Goal: Transaction & Acquisition: Purchase product/service

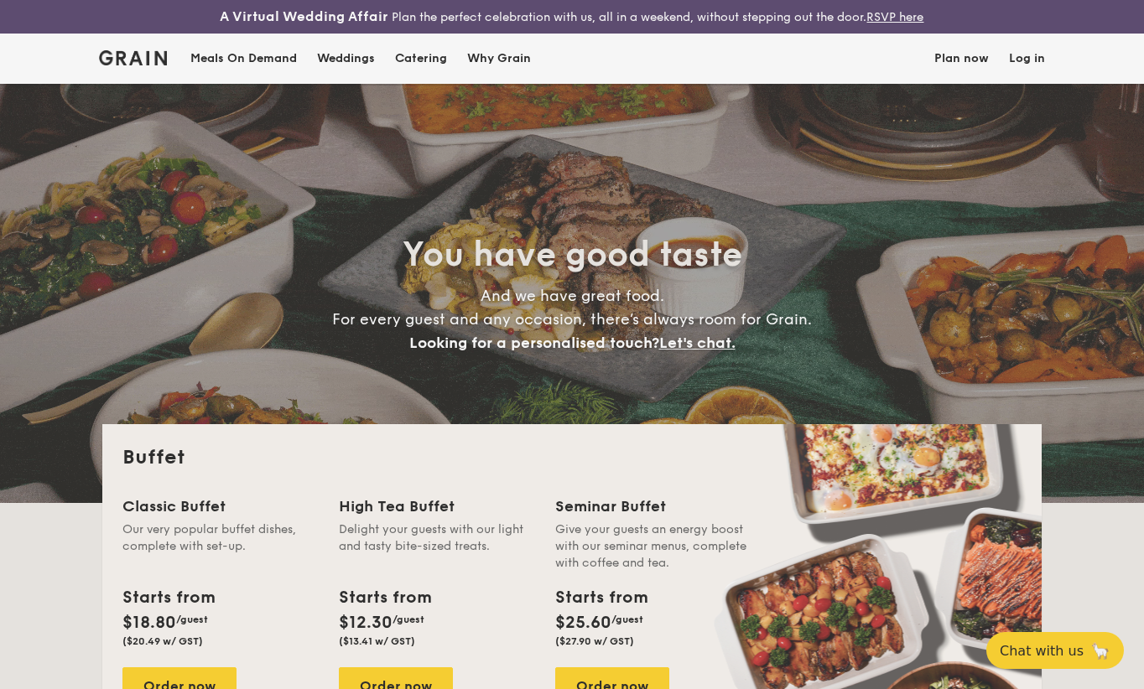
select select
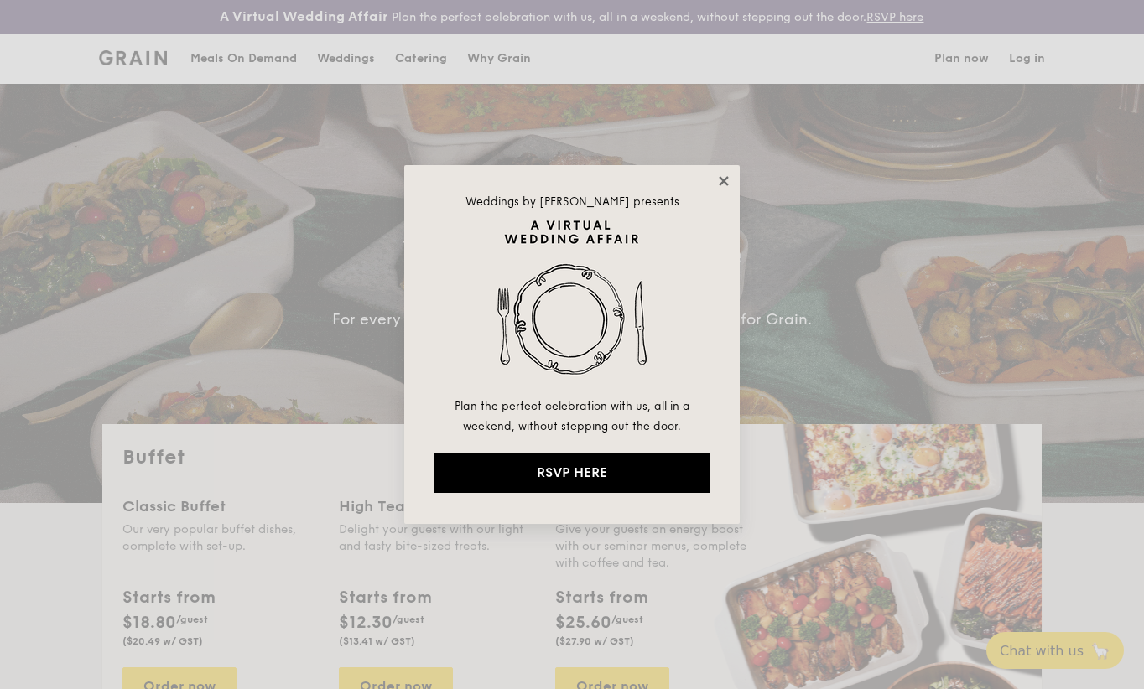
click at [718, 174] on icon at bounding box center [723, 181] width 15 height 15
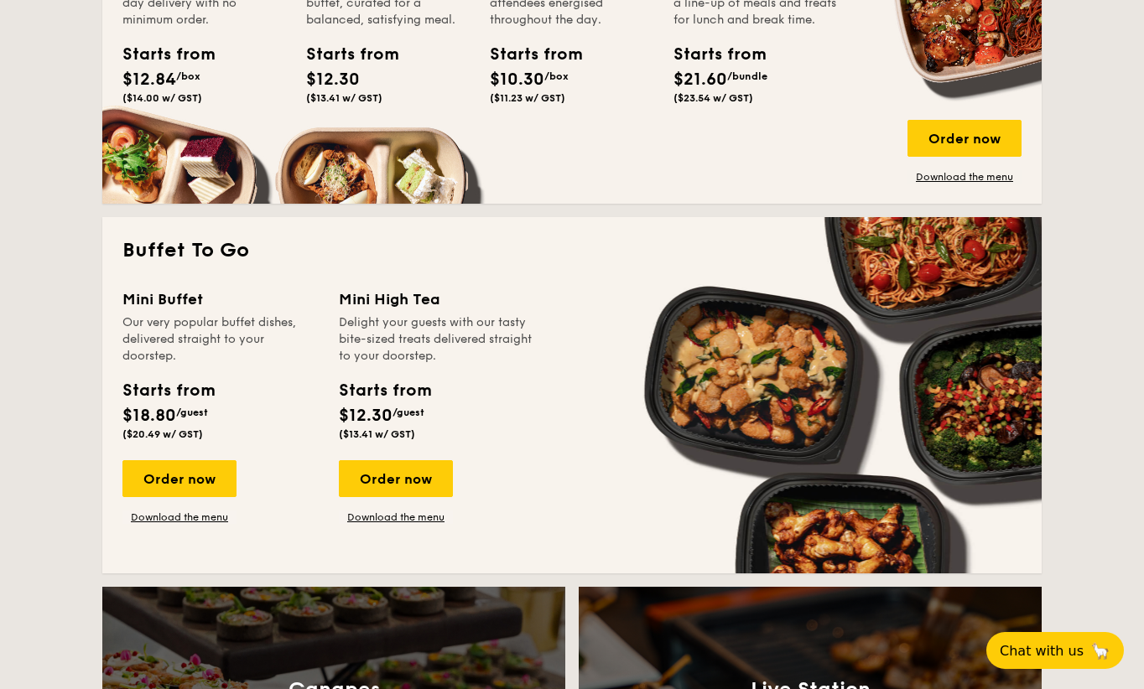
scroll to position [1035, 0]
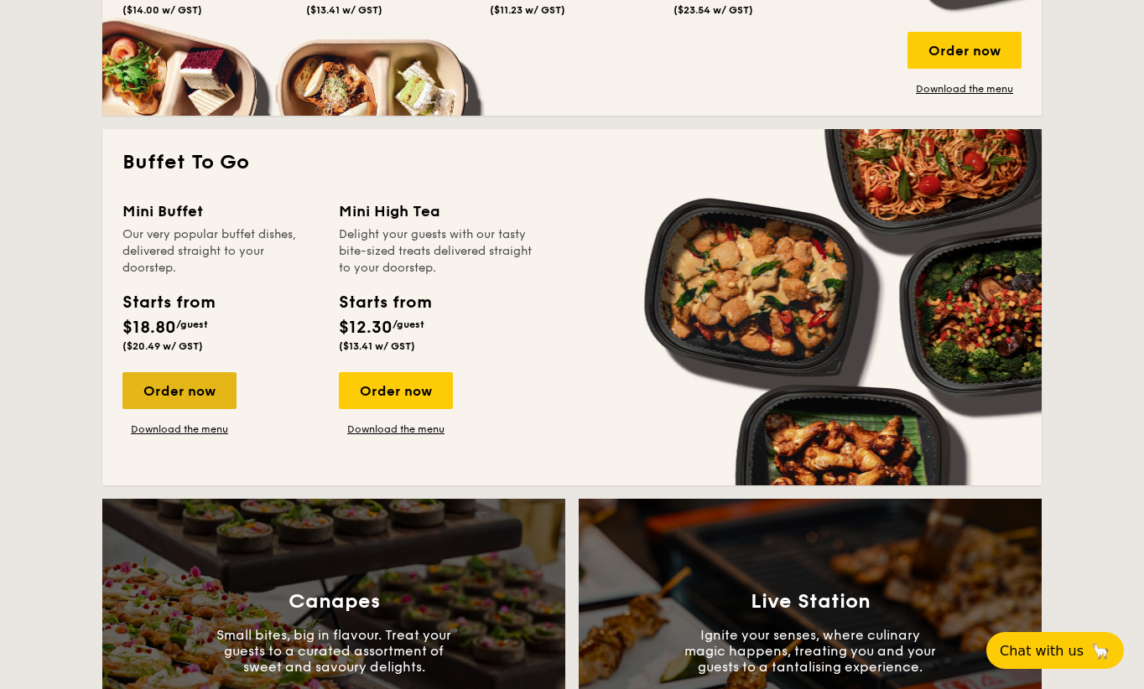
click at [170, 382] on div "Order now" at bounding box center [179, 390] width 114 height 37
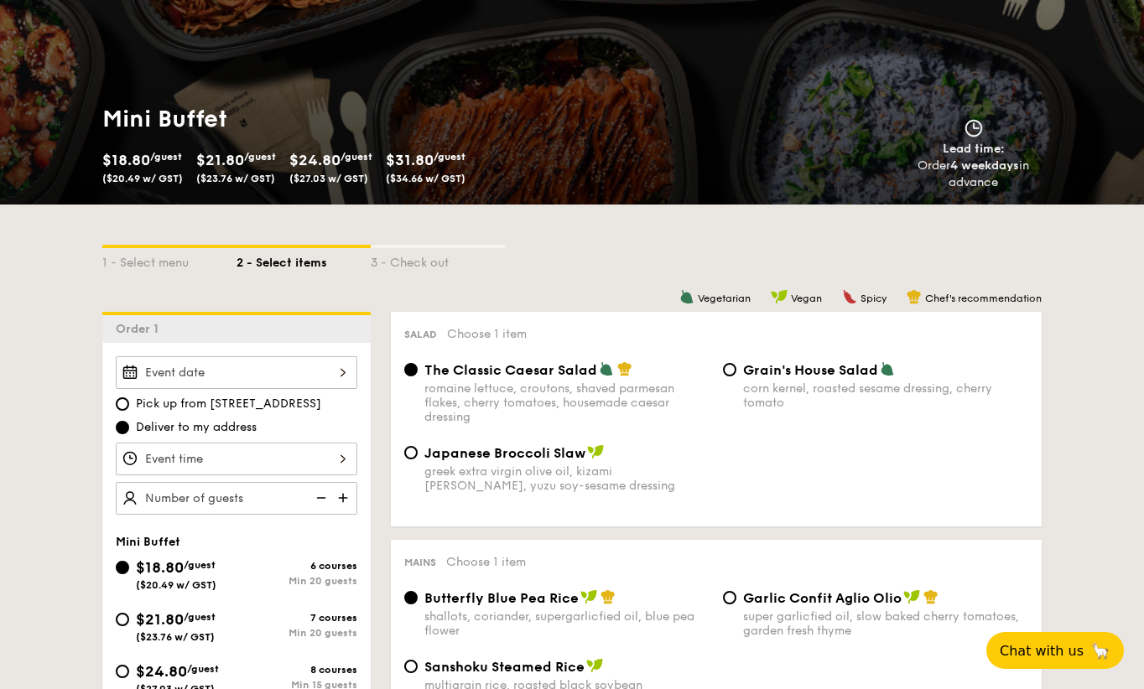
scroll to position [195, 0]
click at [312, 367] on div at bounding box center [237, 372] width 242 height 33
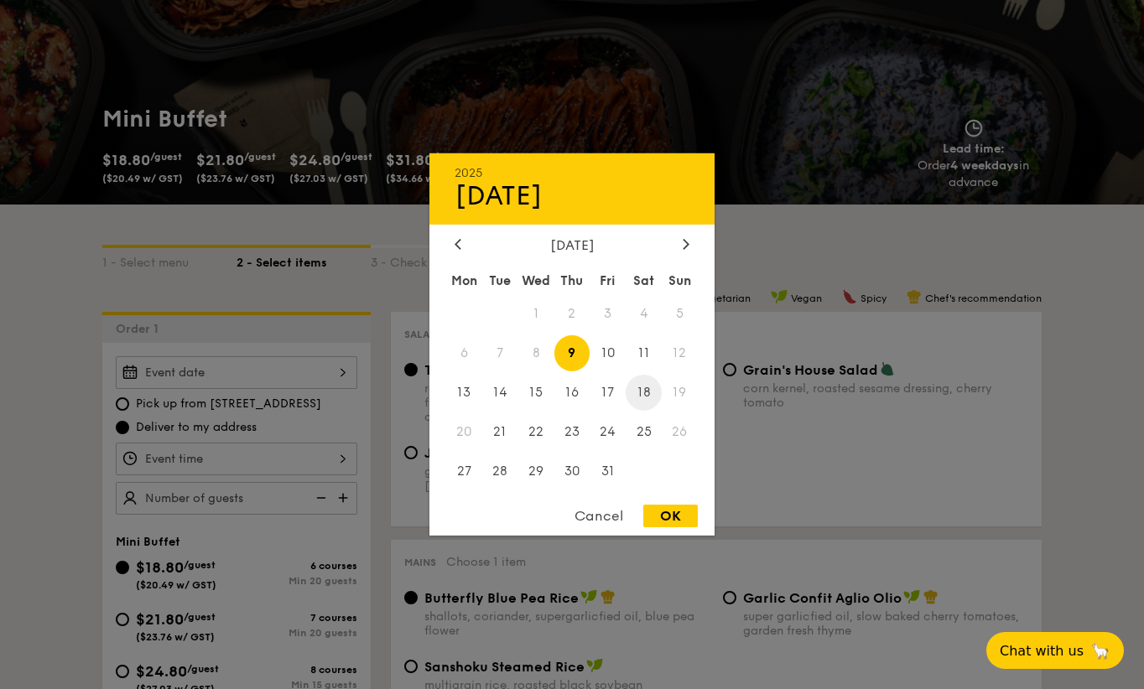
click at [643, 394] on span "18" at bounding box center [644, 393] width 36 height 36
click at [668, 513] on div "OK" at bounding box center [670, 516] width 55 height 23
type input "[DATE]"
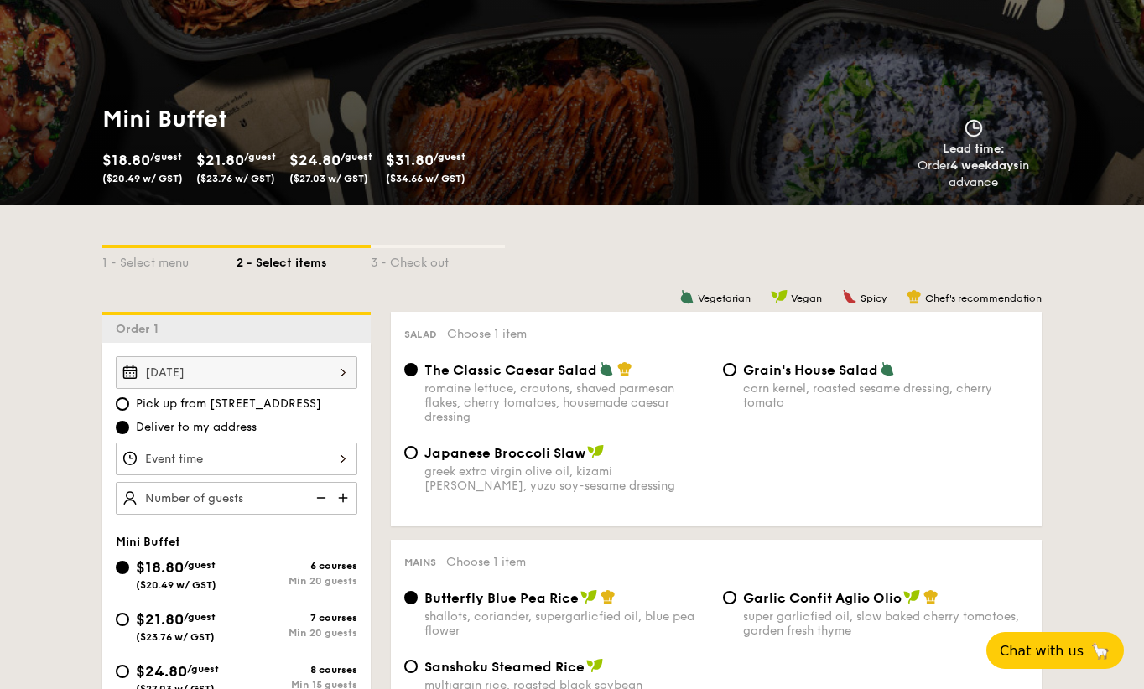
click at [336, 455] on div at bounding box center [237, 459] width 242 height 33
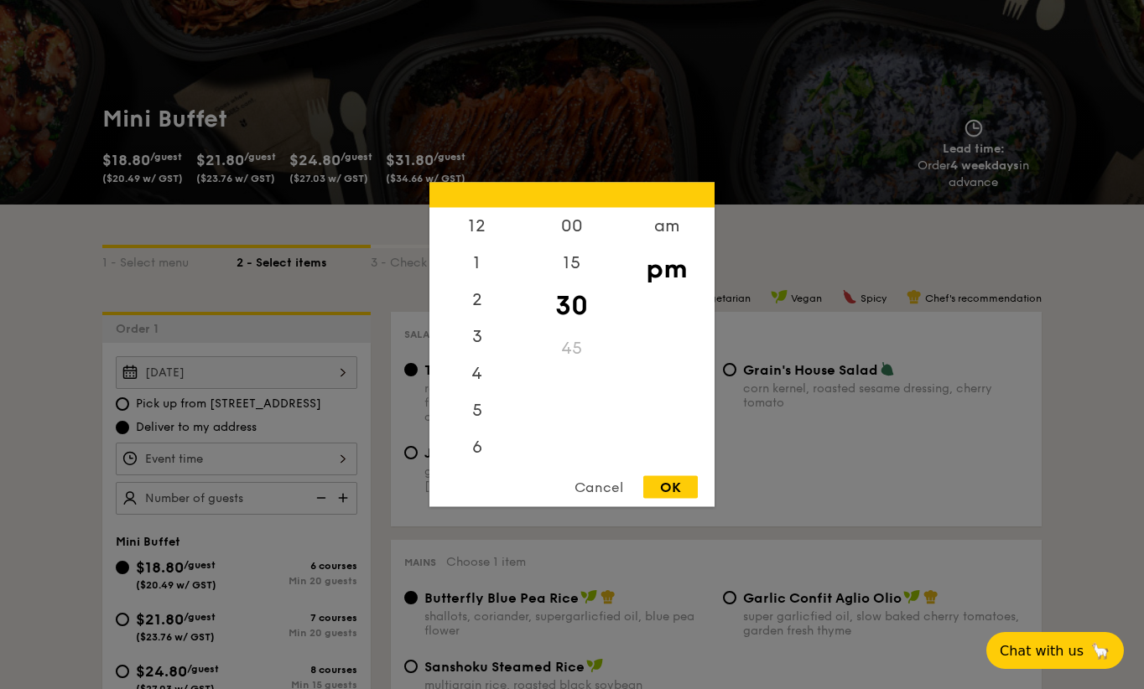
scroll to position [74, 0]
click at [487, 337] on div "5" at bounding box center [476, 343] width 95 height 49
click at [679, 486] on div "OK" at bounding box center [670, 487] width 55 height 23
type input "5:30PM"
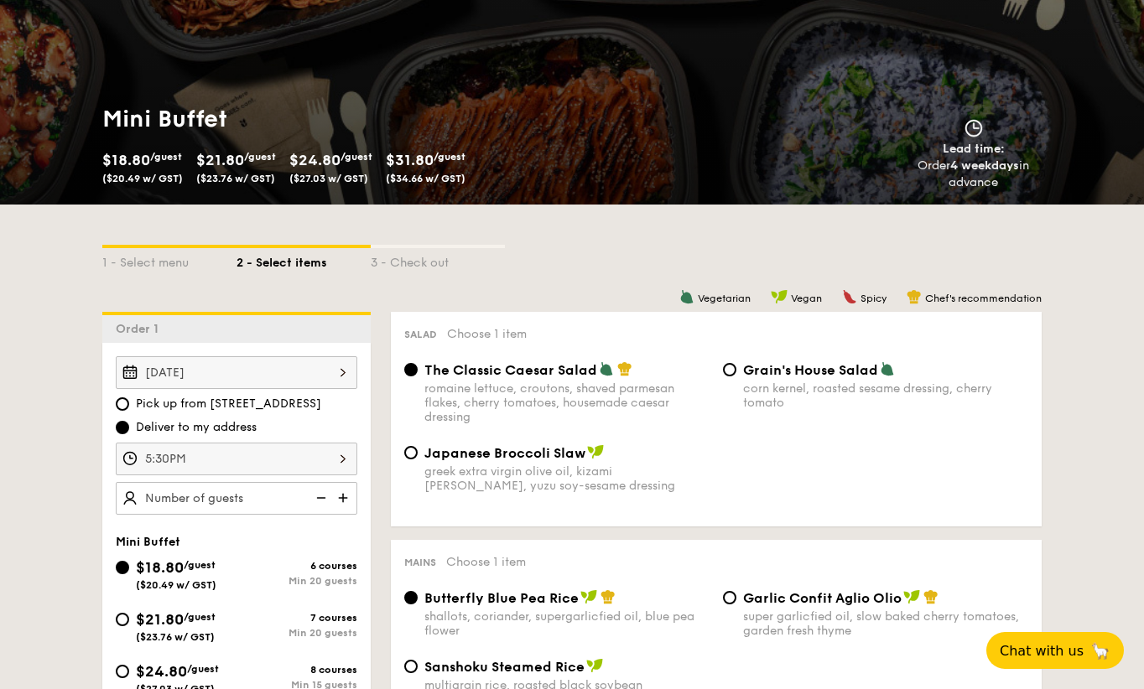
click at [351, 492] on img at bounding box center [344, 498] width 25 height 32
click at [316, 496] on img at bounding box center [319, 498] width 25 height 32
type input "20 guests"
click at [316, 496] on img at bounding box center [319, 498] width 25 height 32
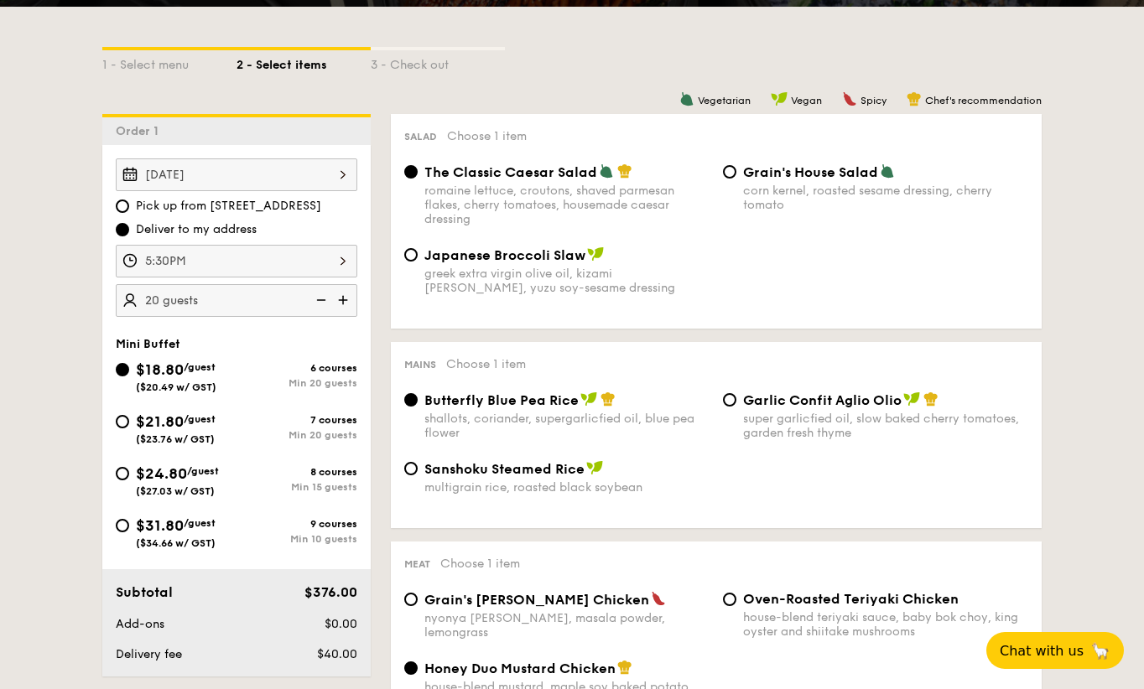
scroll to position [395, 0]
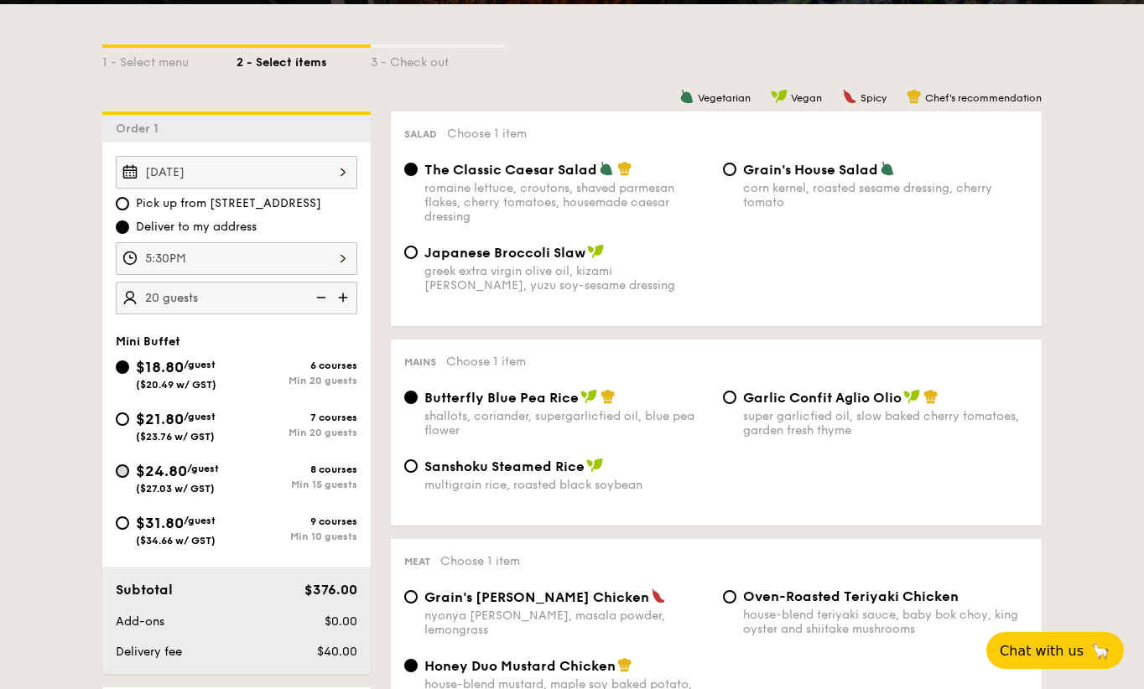
click at [124, 471] on input "$24.80 /guest ($27.03 w/ GST) 8 courses Min 15 guests" at bounding box center [122, 471] width 13 height 13
radio input "true"
radio input "false"
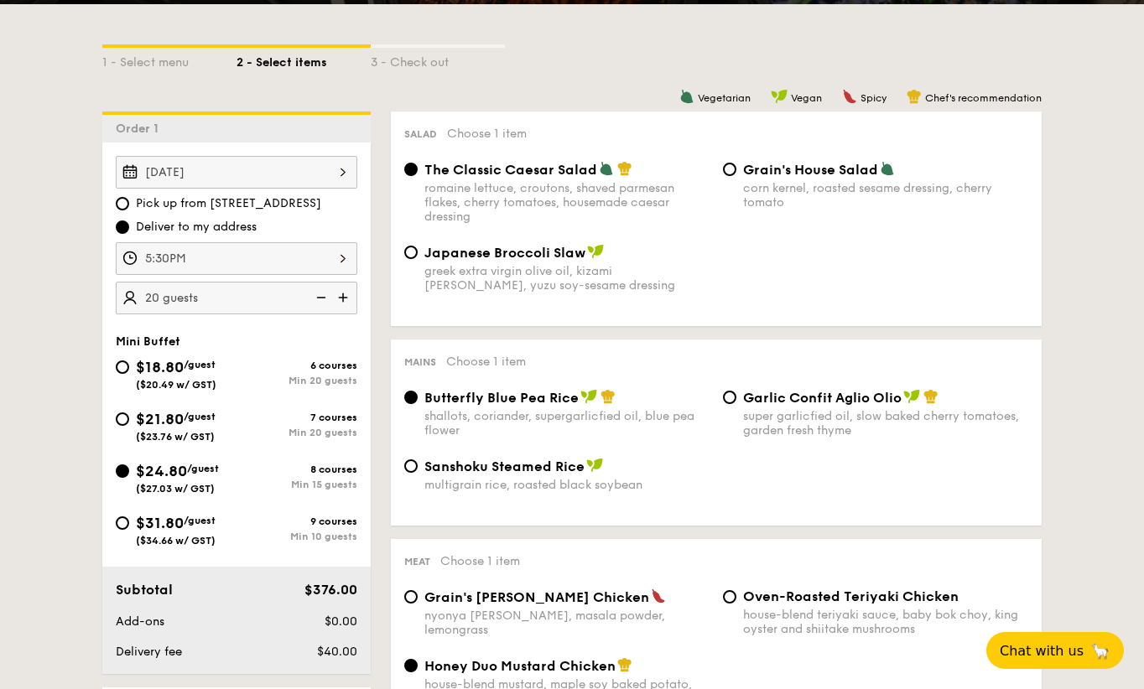
radio input "true"
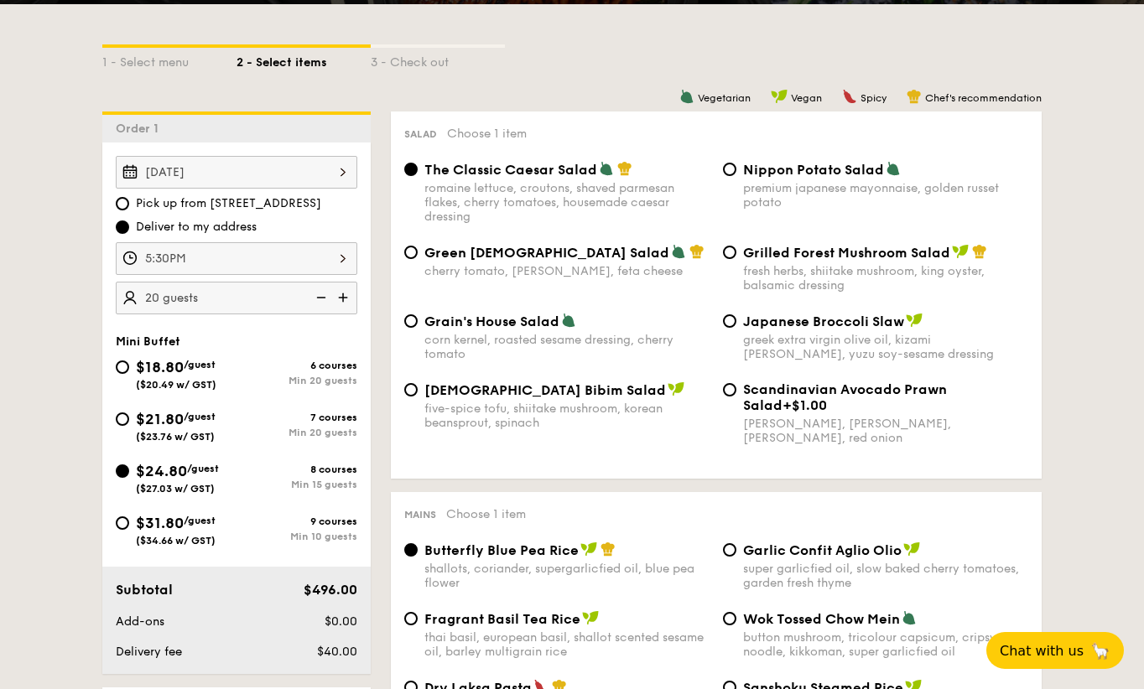
click at [320, 293] on img at bounding box center [319, 298] width 25 height 32
type input "15 guests"
click at [121, 371] on input "$18.80 /guest ($20.49 w/ GST) 6 courses Min 20 guests" at bounding box center [122, 367] width 13 height 13
radio input "true"
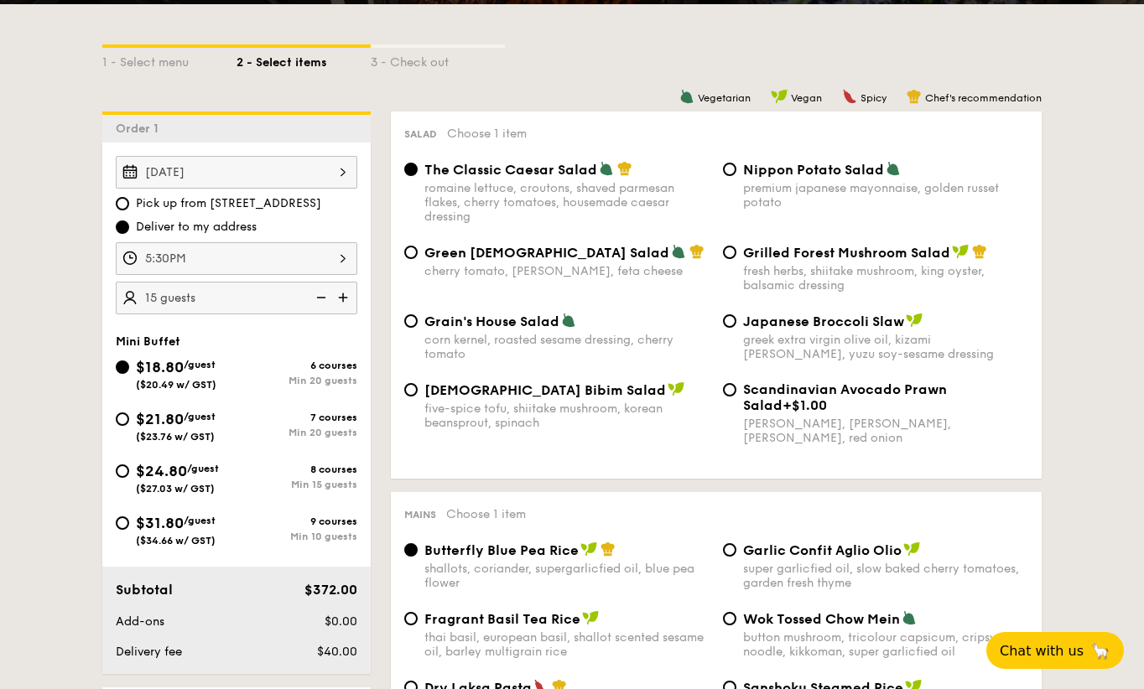
radio input "true"
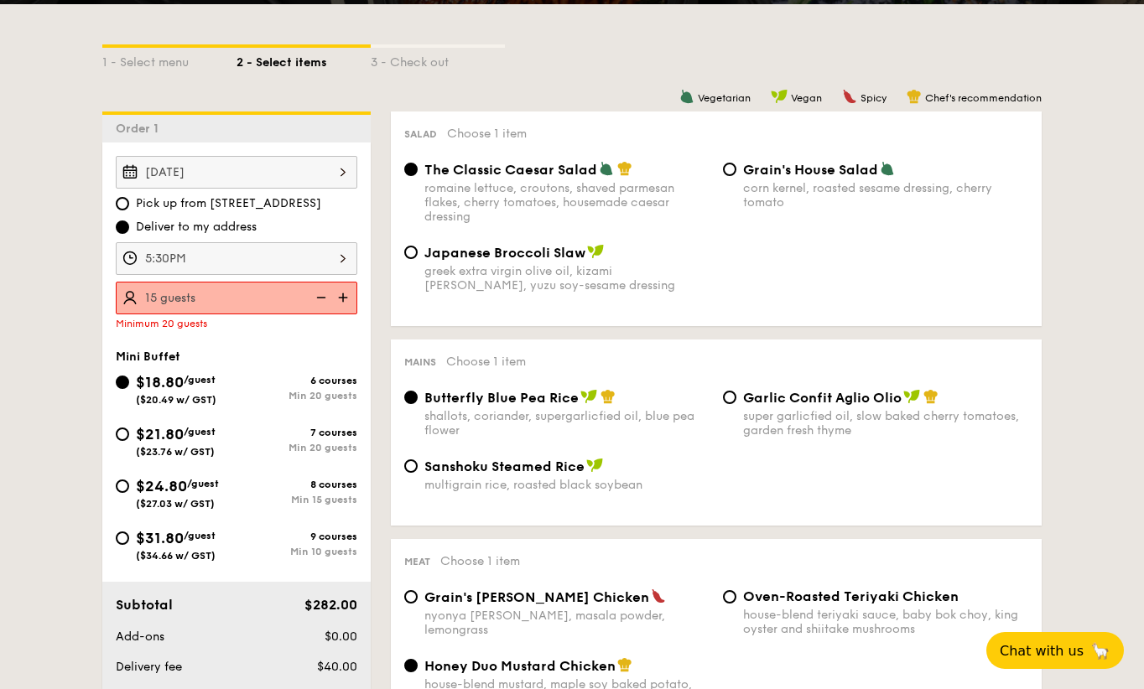
click at [346, 296] on img at bounding box center [344, 298] width 25 height 32
type input "20 guests"
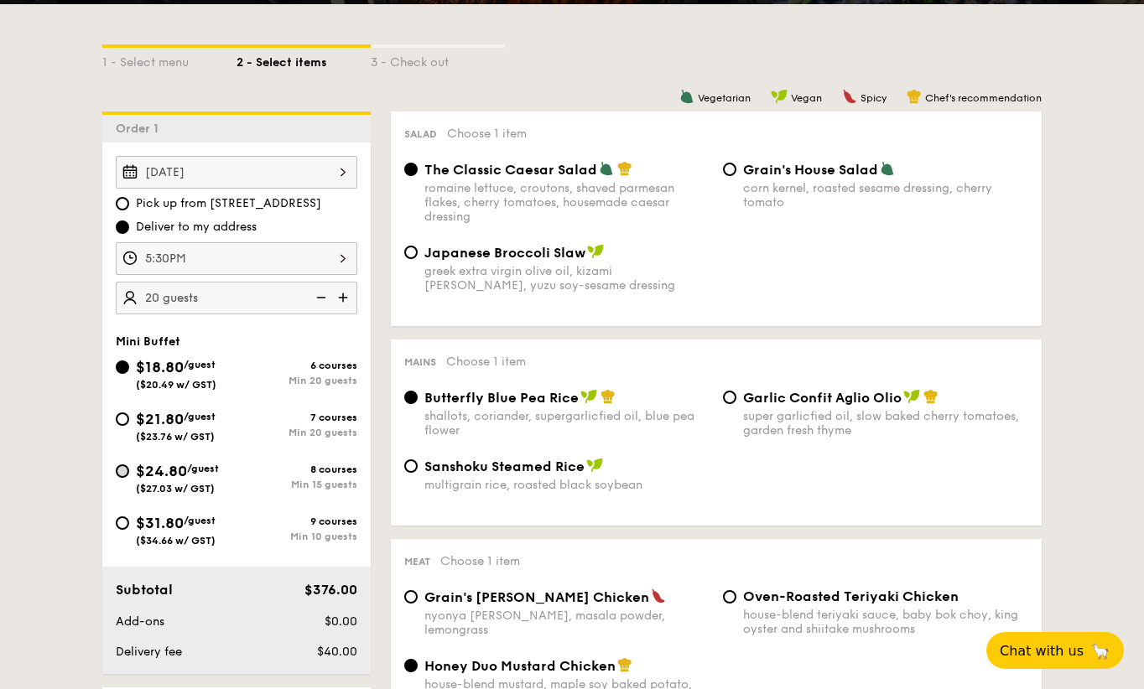
click at [126, 473] on input "$24.80 /guest ($27.03 w/ GST) 8 courses Min 15 guests" at bounding box center [122, 471] width 13 height 13
radio input "true"
radio input "false"
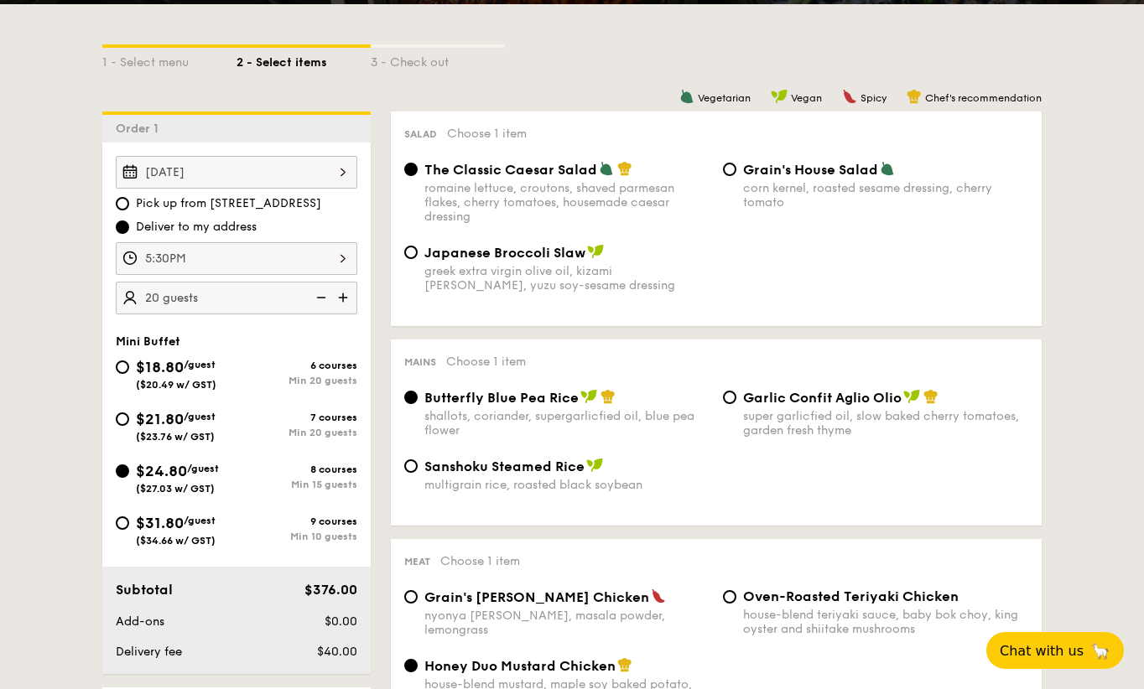
radio input "true"
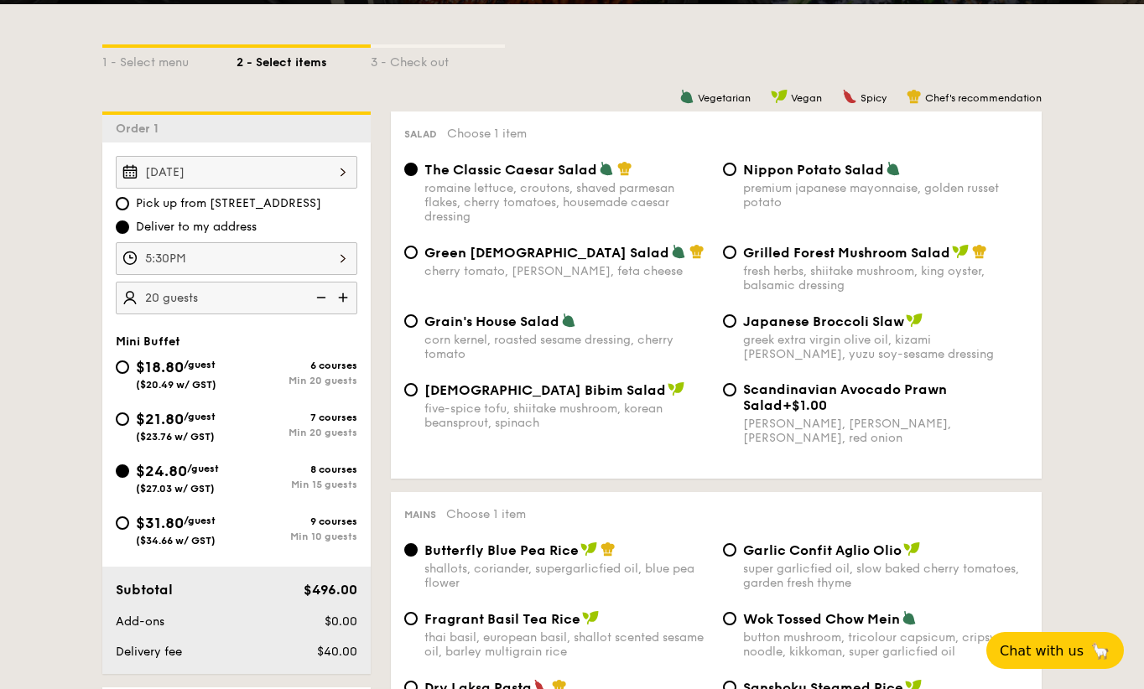
click at [319, 294] on img at bounding box center [319, 298] width 25 height 32
type input "15 guests"
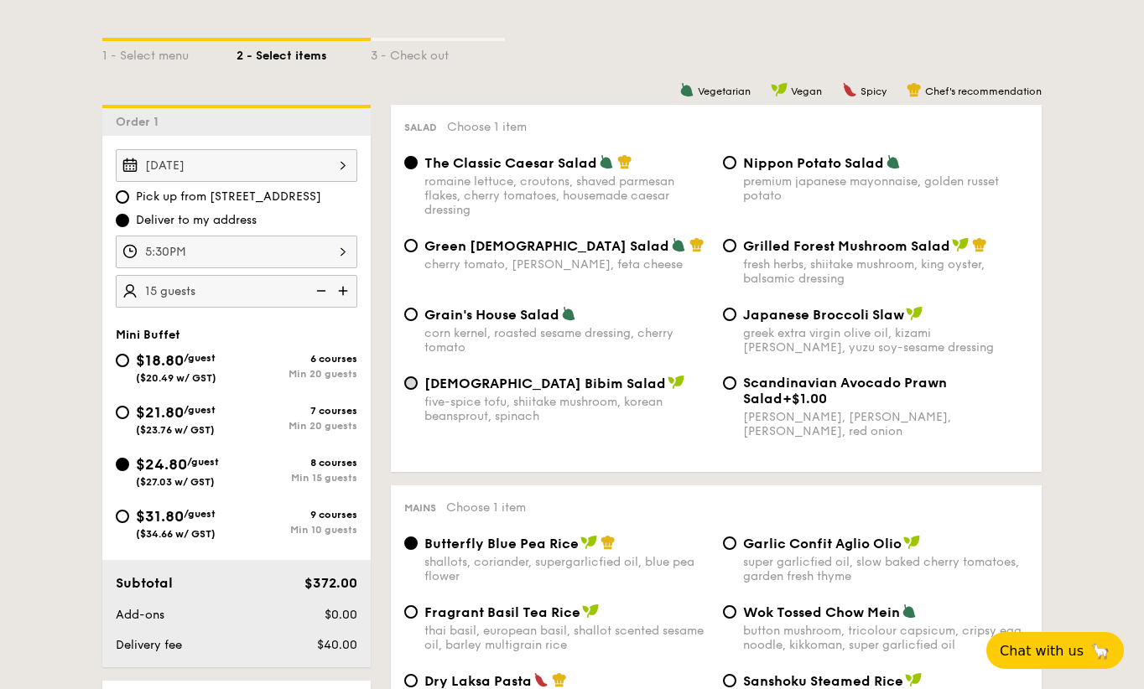
click at [411, 388] on input "Korean Bibim Salad five-spice tofu, shiitake mushroom, korean beansprout, spina…" at bounding box center [410, 383] width 13 height 13
radio input "true"
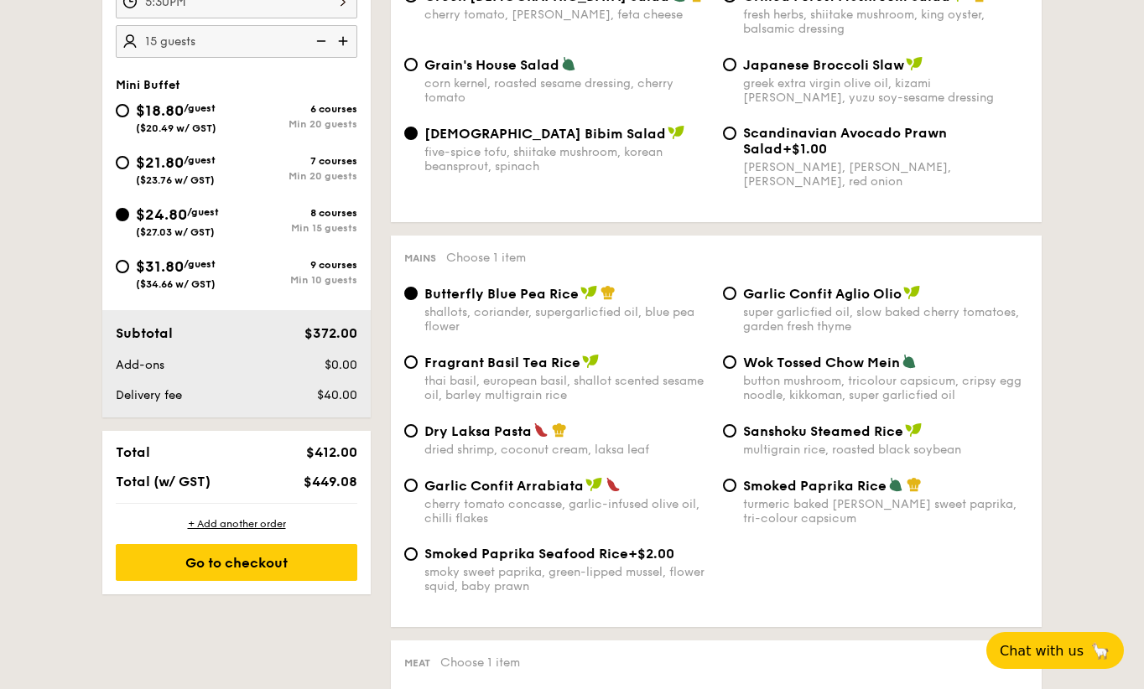
scroll to position [654, 0]
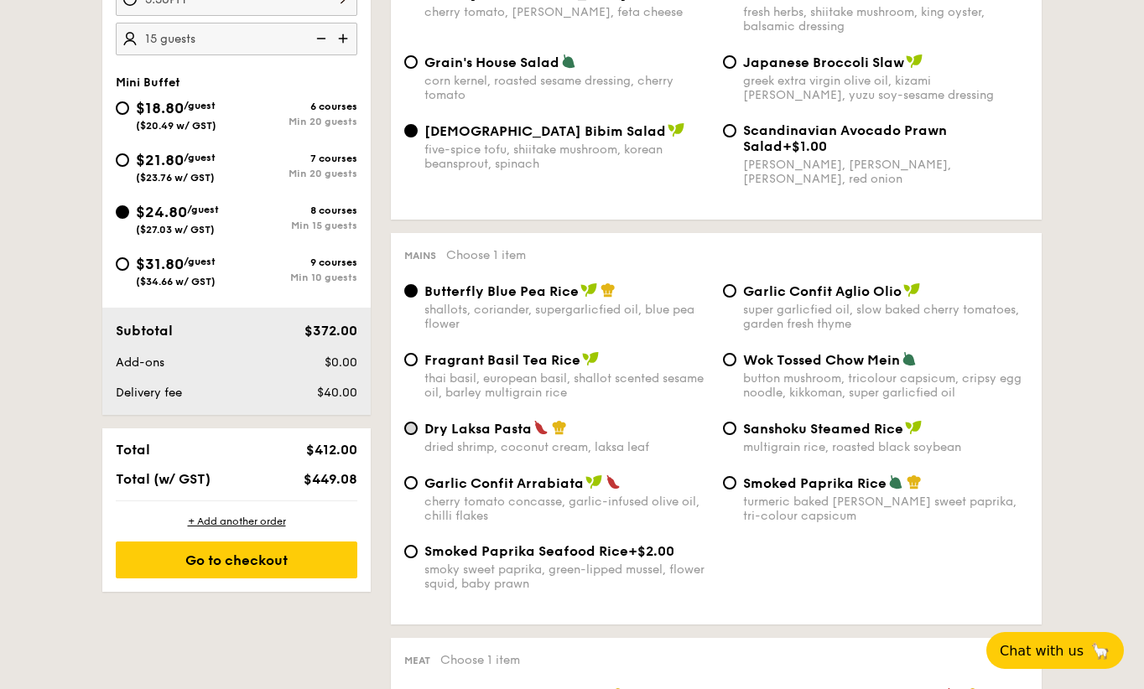
click at [412, 424] on input "Dry Laksa Pasta dried shrimp, coconut cream, laksa leaf" at bounding box center [410, 428] width 13 height 13
radio input "true"
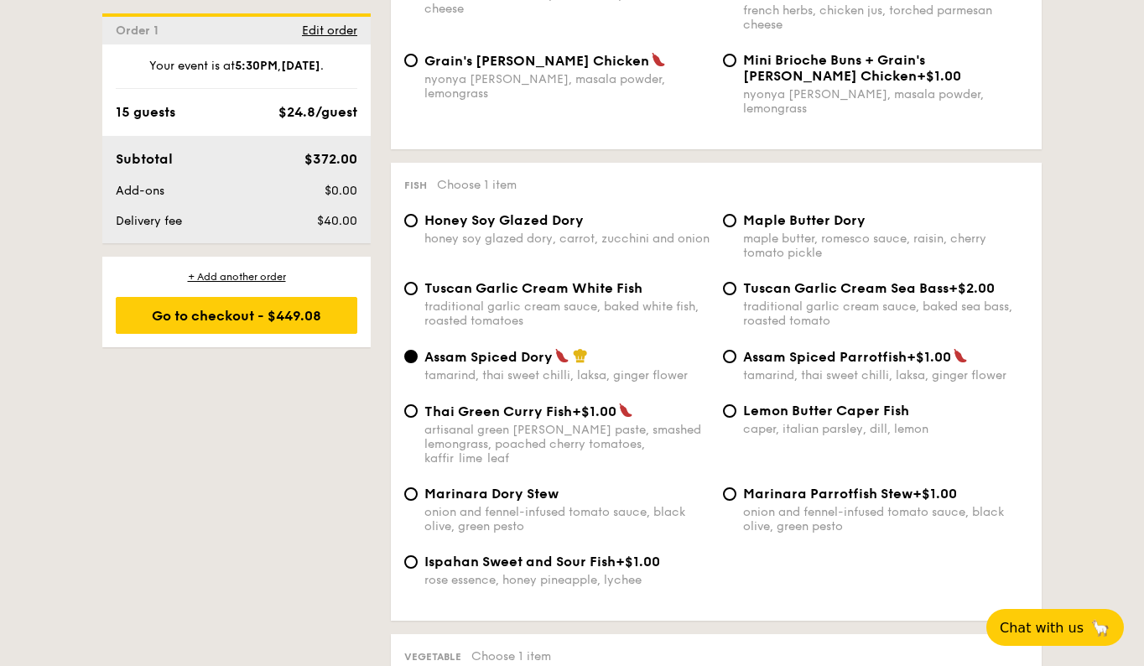
scroll to position [1579, 0]
click at [421, 280] on div "Tuscan Garlic Cream White Fish traditional garlic cream sauce, baked white fish…" at bounding box center [557, 304] width 319 height 48
click at [413, 282] on input "Tuscan Garlic Cream White Fish traditional garlic cream sauce, baked white fish…" at bounding box center [410, 288] width 13 height 13
radio input "true"
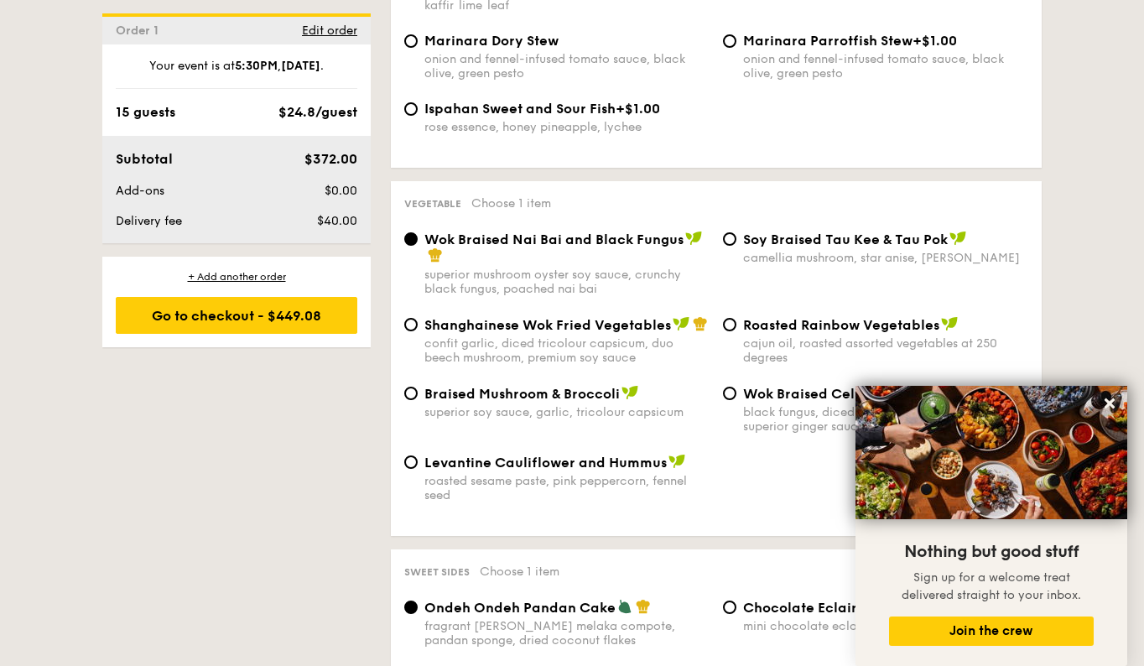
scroll to position [2039, 0]
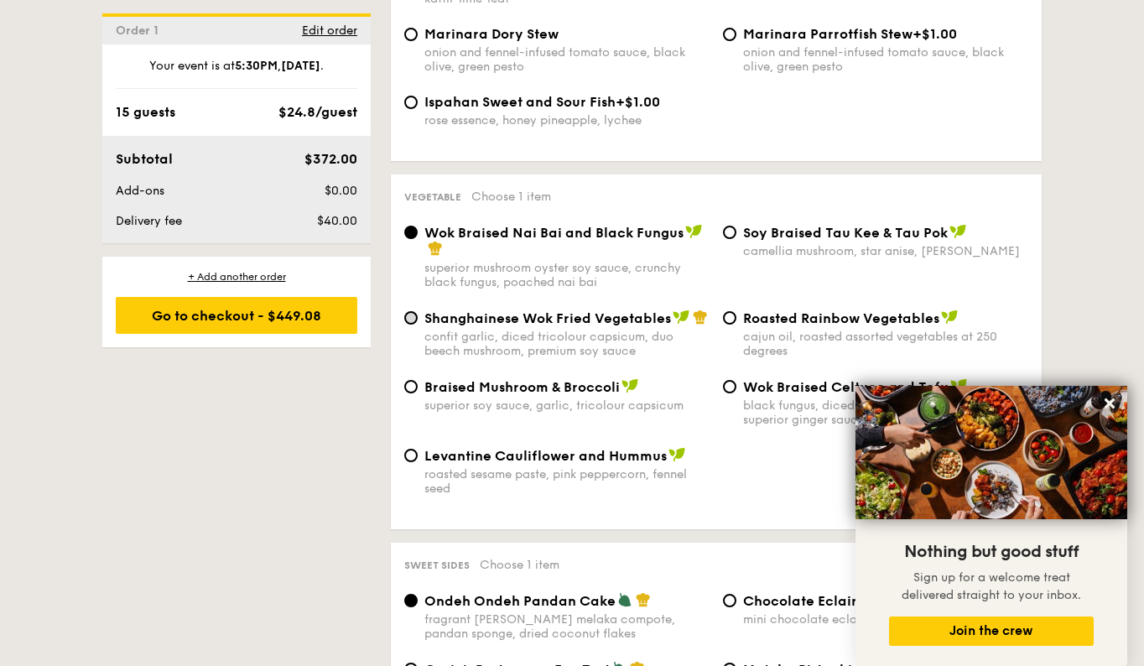
click at [410, 311] on input "Shanghainese Wok Fried Vegetables confit garlic, diced tricolour capsicum, duo …" at bounding box center [410, 317] width 13 height 13
radio input "true"
click at [408, 226] on input "Wok Braised Nai Bai and Black Fungus superior mushroom oyster soy sauce, crunch…" at bounding box center [410, 232] width 13 height 13
radio input "true"
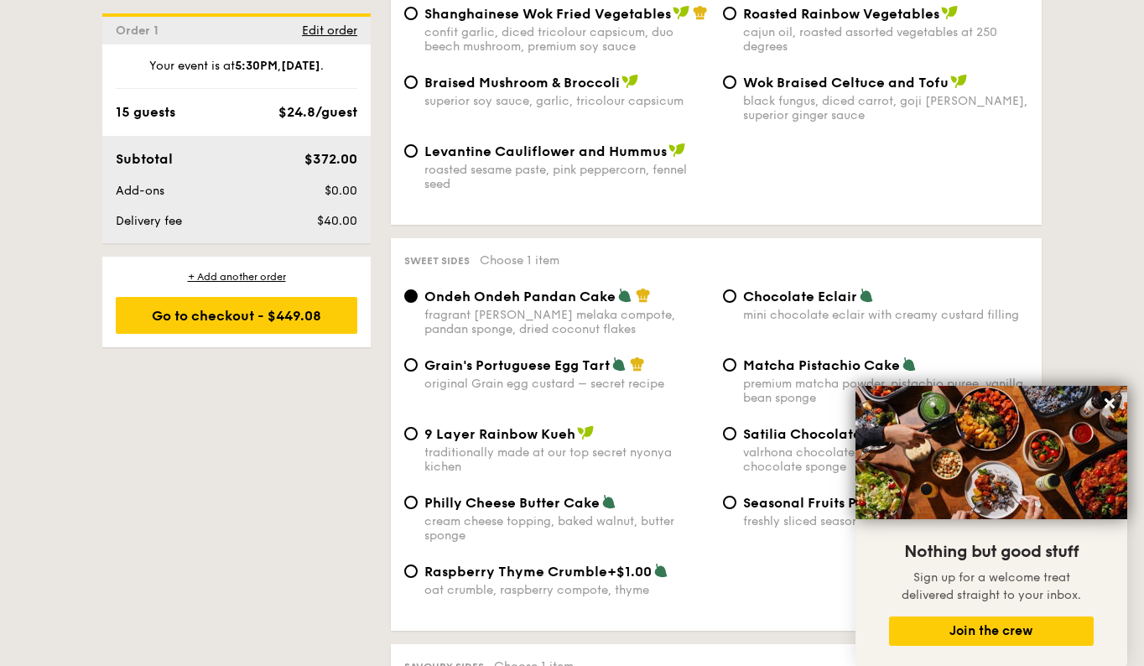
scroll to position [2365, 0]
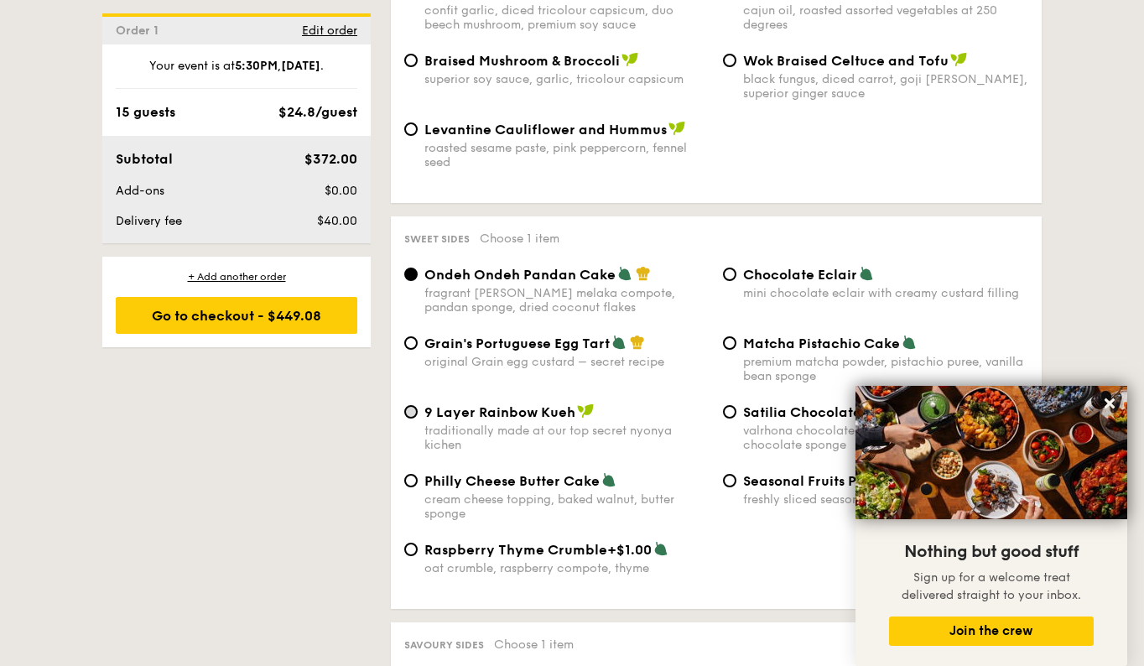
click at [410, 405] on input "9 Layer Rainbow Kueh traditionally made at our top secret nyonya kichen" at bounding box center [410, 411] width 13 height 13
radio input "true"
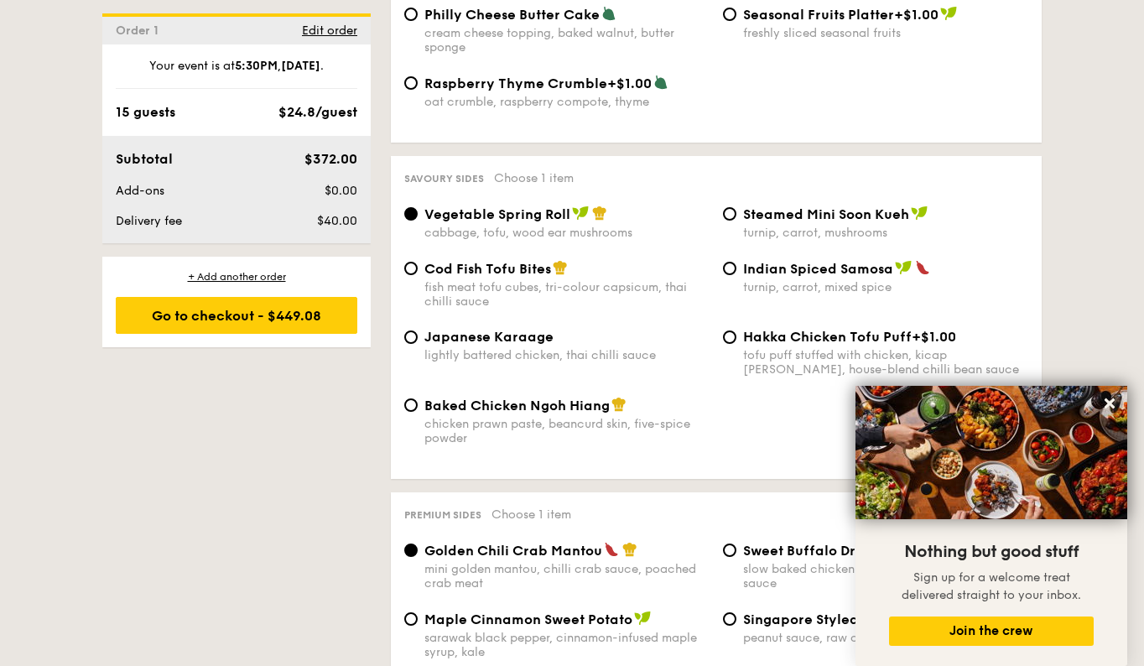
scroll to position [2834, 0]
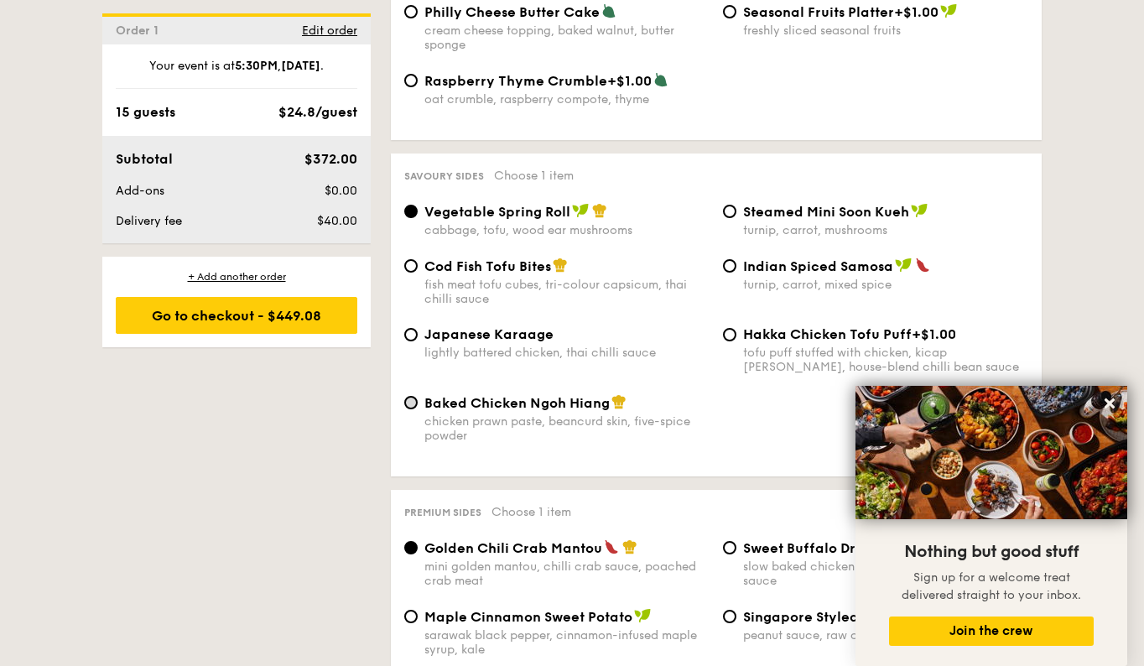
click at [409, 396] on input "Baked Chicken Ngoh Hiang chicken prawn paste, beancurd skin, five-spice powder" at bounding box center [410, 402] width 13 height 13
radio input "true"
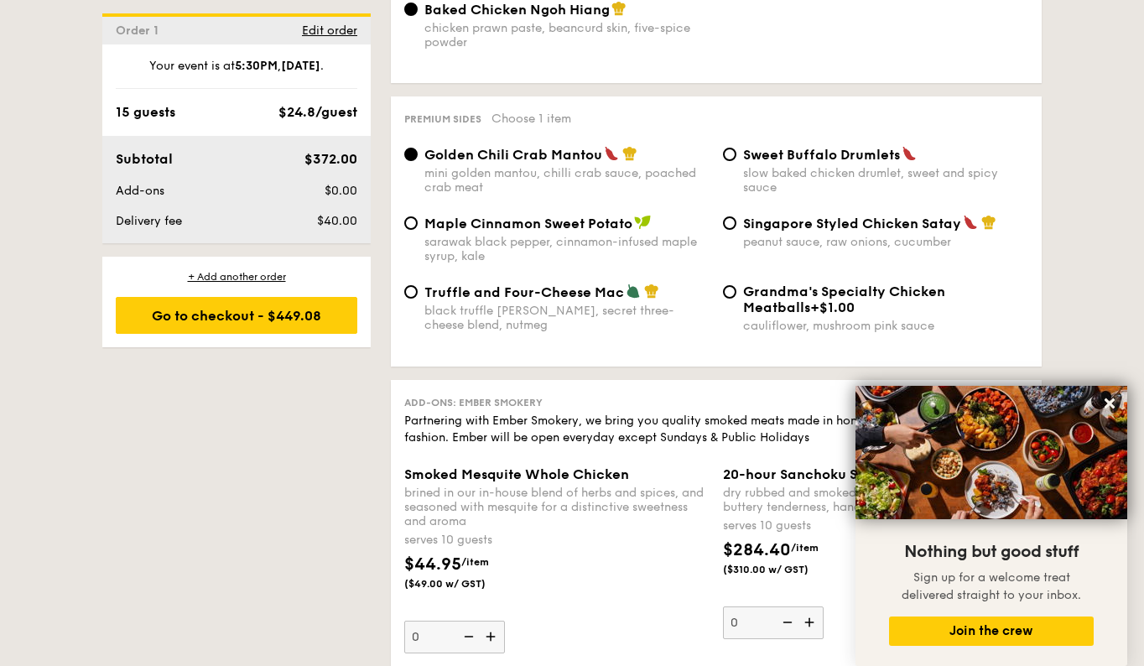
scroll to position [3227, 0]
click at [728, 217] on input "Singapore Styled Chicken Satay peanut sauce, raw onions, cucumber" at bounding box center [729, 223] width 13 height 13
radio input "true"
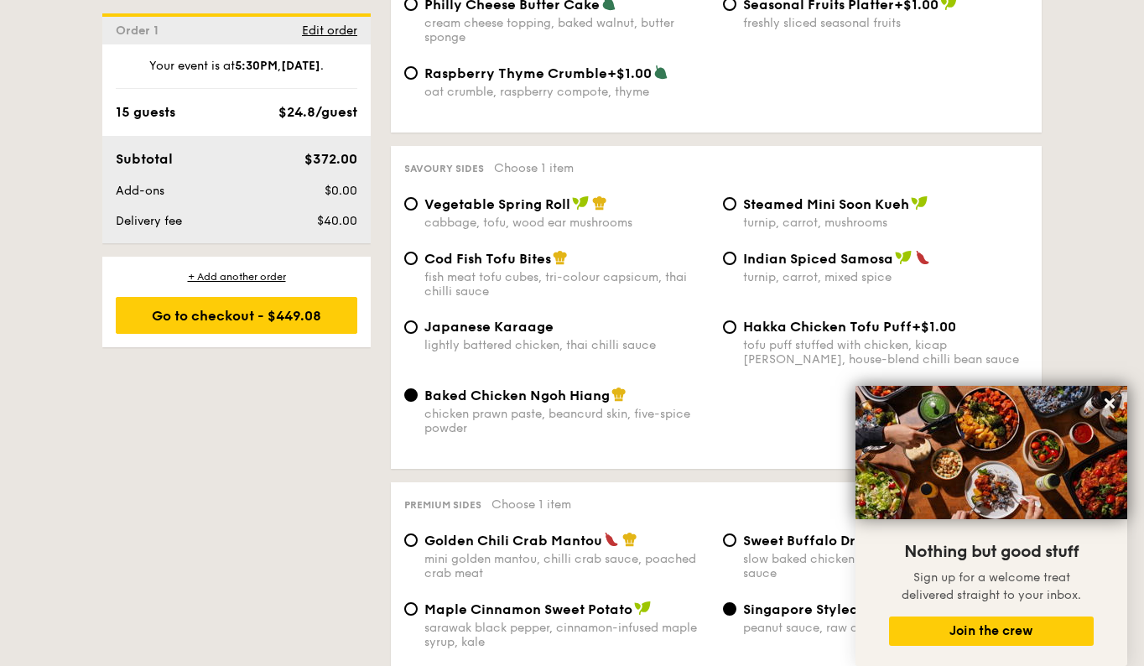
scroll to position [2839, 0]
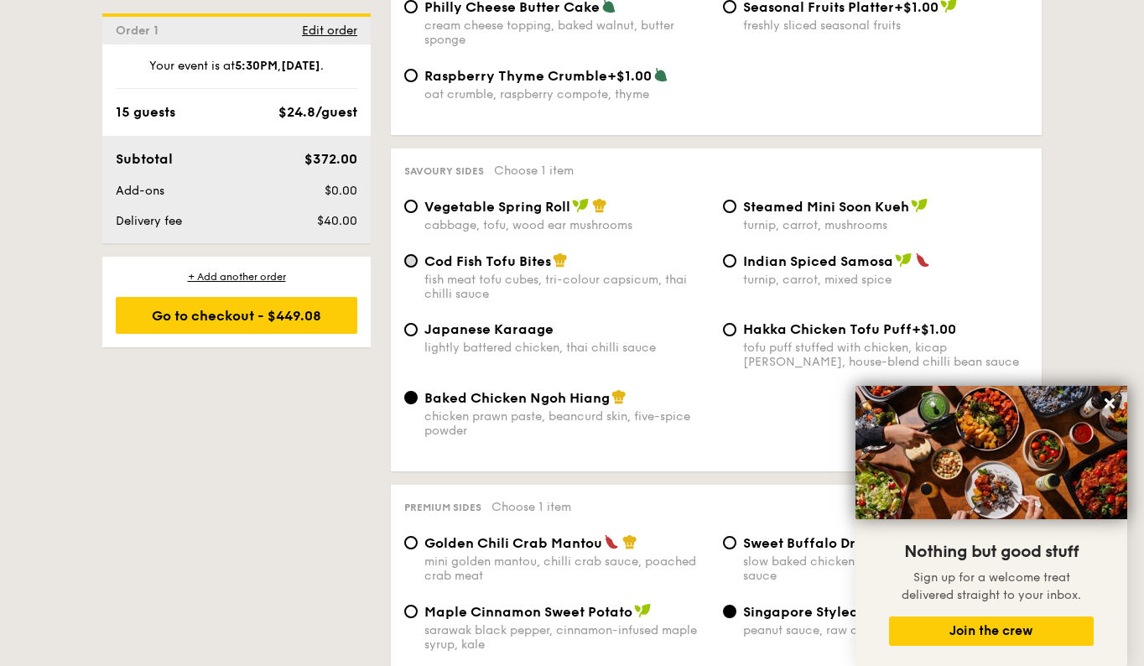
click at [408, 254] on input "Cod Fish Tofu Bites fish meat tofu cubes, tri-colour capsicum, thai chilli sauce" at bounding box center [410, 260] width 13 height 13
radio input "true"
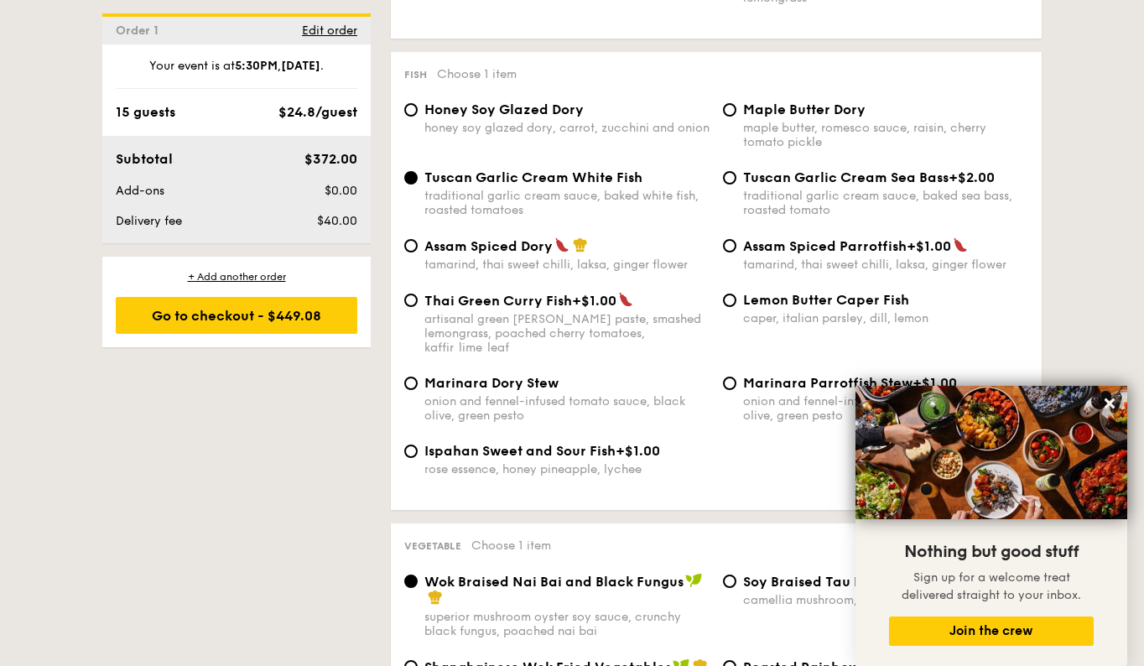
scroll to position [1692, 0]
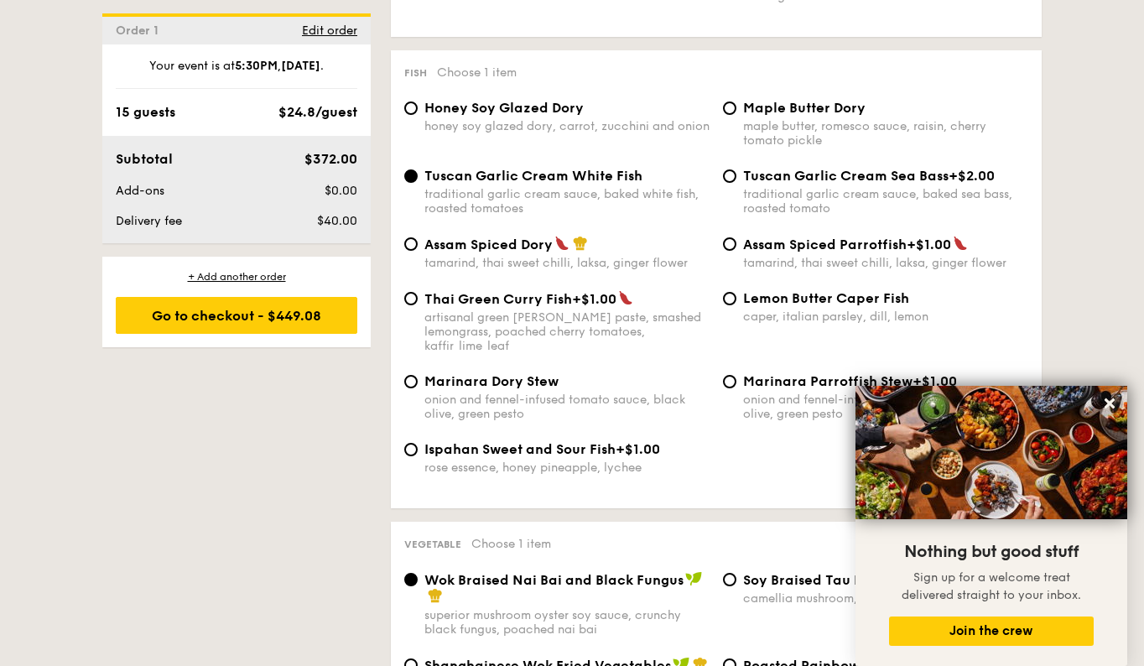
click at [1006, 210] on div "Tuscan Garlic Cream White Fish traditional garlic cream sauce, baked white fish…" at bounding box center [716, 202] width 637 height 68
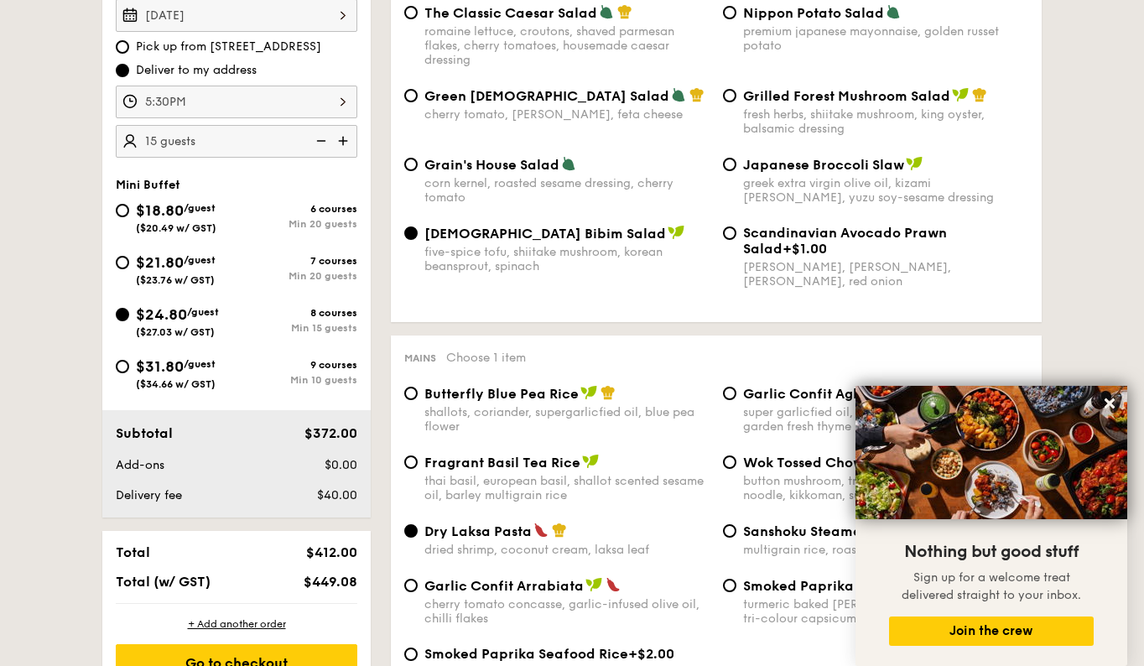
scroll to position [556, 0]
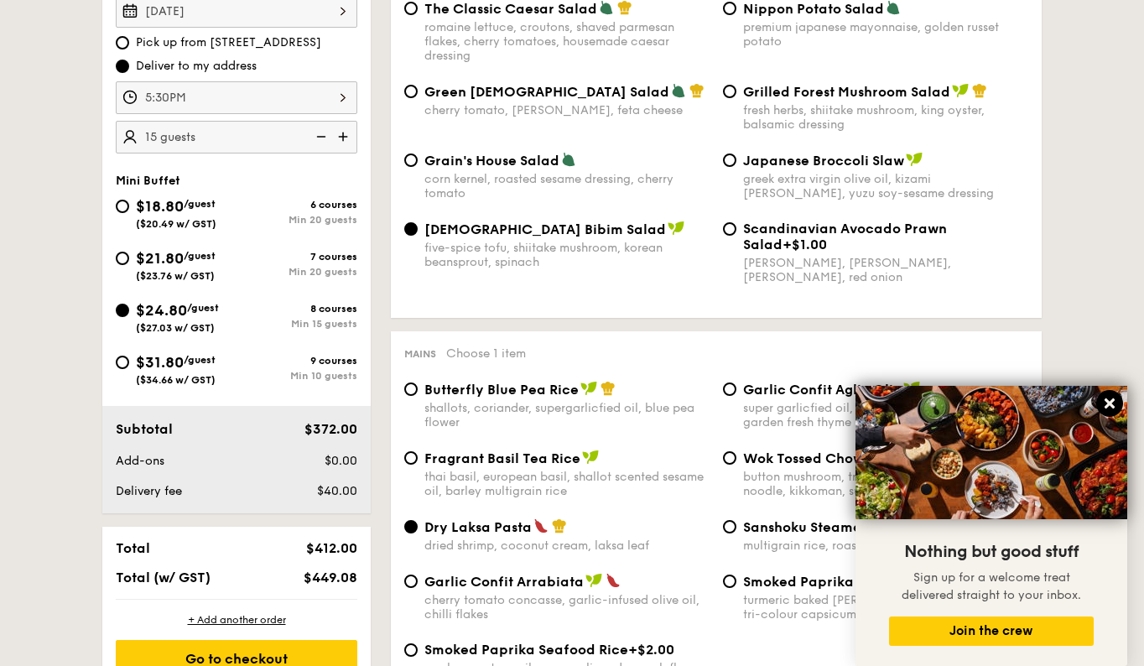
click at [1113, 403] on icon at bounding box center [1110, 403] width 10 height 10
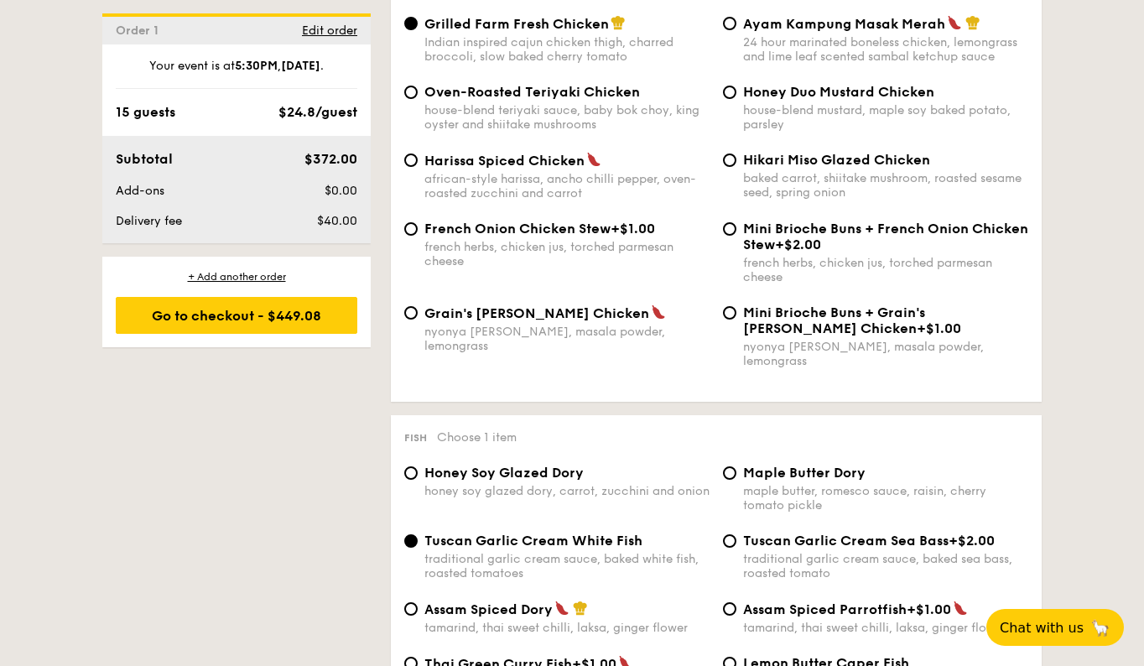
scroll to position [1329, 0]
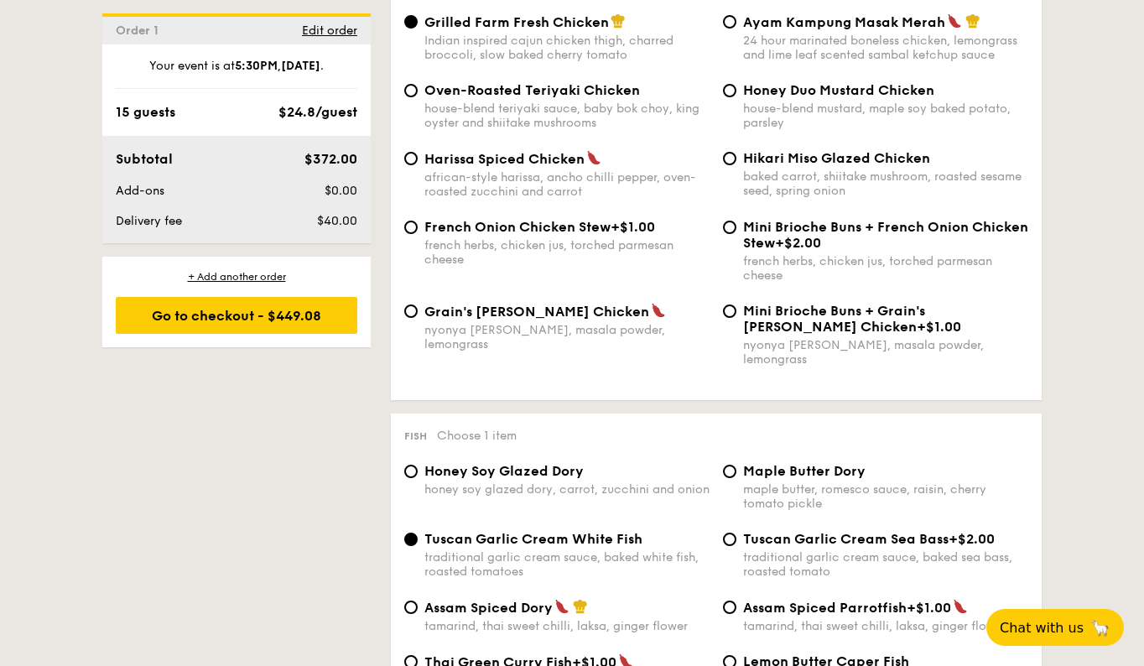
click at [739, 463] on div "Maple Butter Dory maple butter, romesco sauce, raisin, cherry tomato pickle" at bounding box center [875, 487] width 319 height 48
click at [736, 465] on input "Maple Butter Dory maple butter, romesco sauce, raisin, cherry tomato pickle" at bounding box center [729, 471] width 13 height 13
radio input "true"
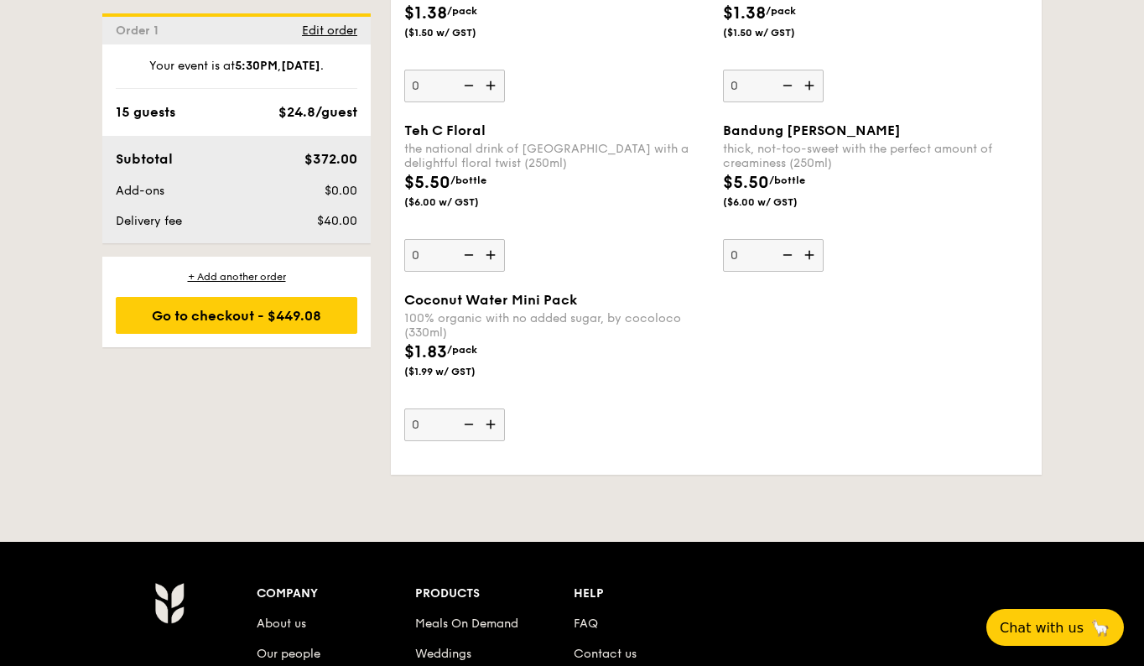
scroll to position [5084, 0]
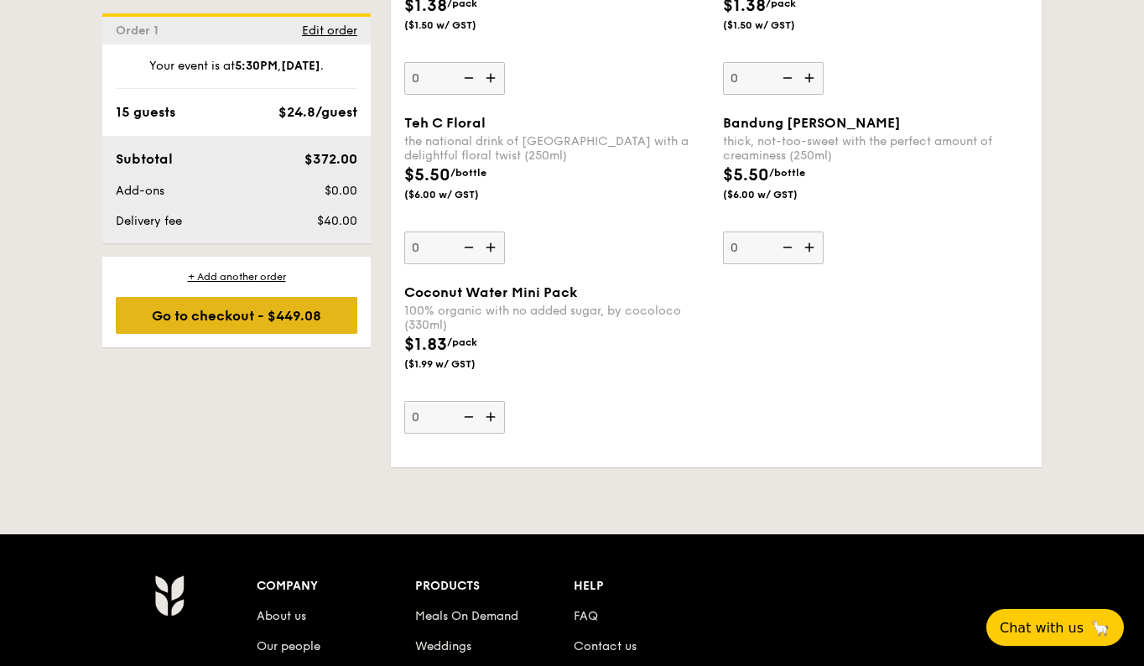
click at [278, 327] on div "Go to checkout - $449.08" at bounding box center [237, 315] width 242 height 37
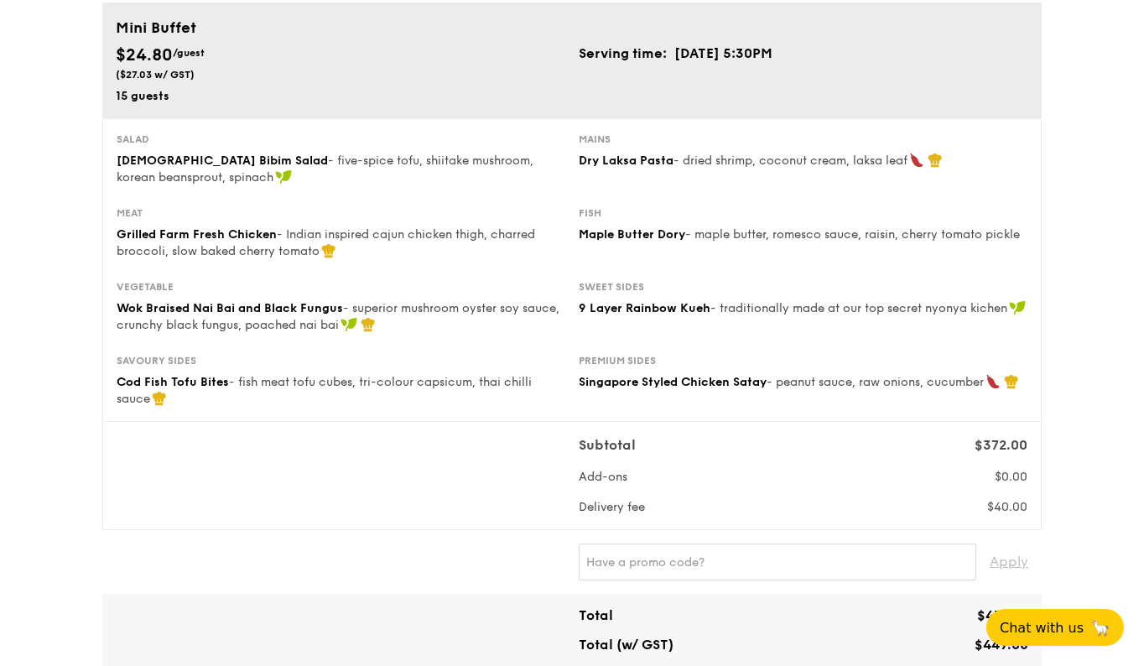
scroll to position [170, 0]
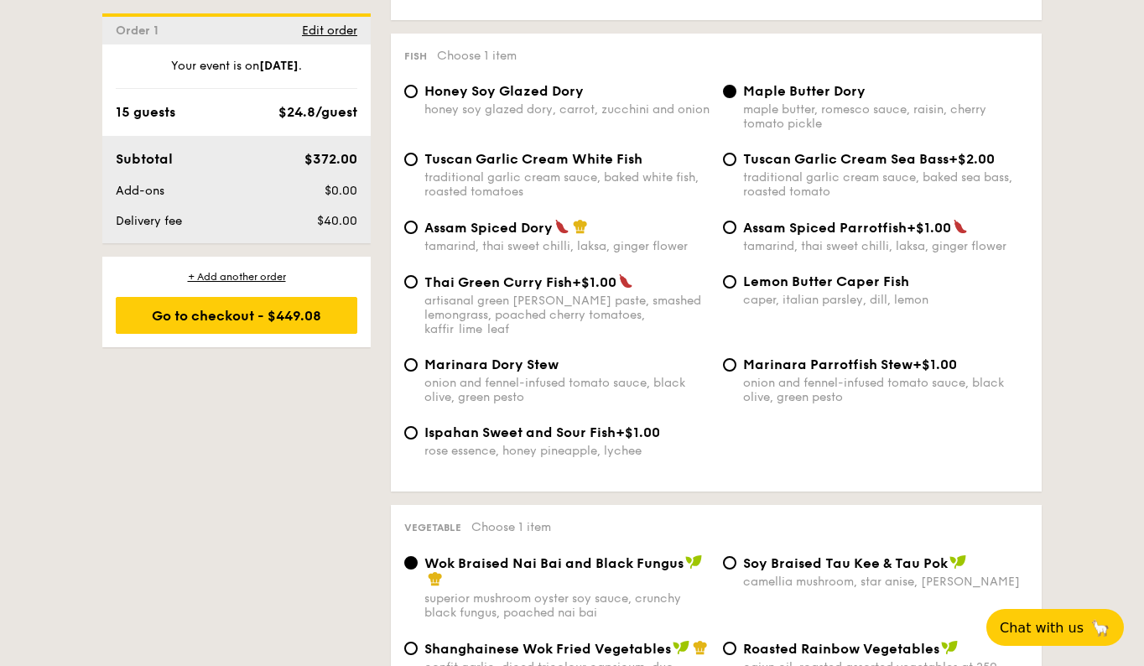
scroll to position [1710, 0]
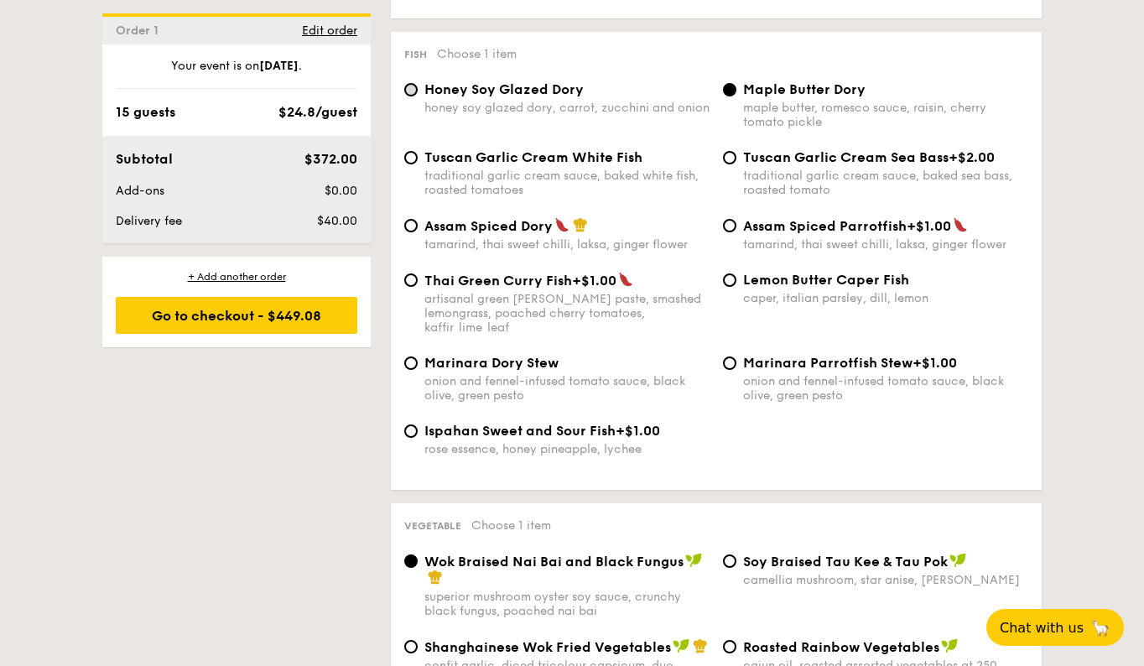
click at [409, 83] on input "Honey Soy Glazed Dory honey soy glazed dory, carrot, zucchini and onion" at bounding box center [410, 89] width 13 height 13
radio input "true"
click at [409, 151] on input "Tuscan Garlic Cream White Fish traditional garlic cream sauce, baked white fish…" at bounding box center [410, 157] width 13 height 13
radio input "true"
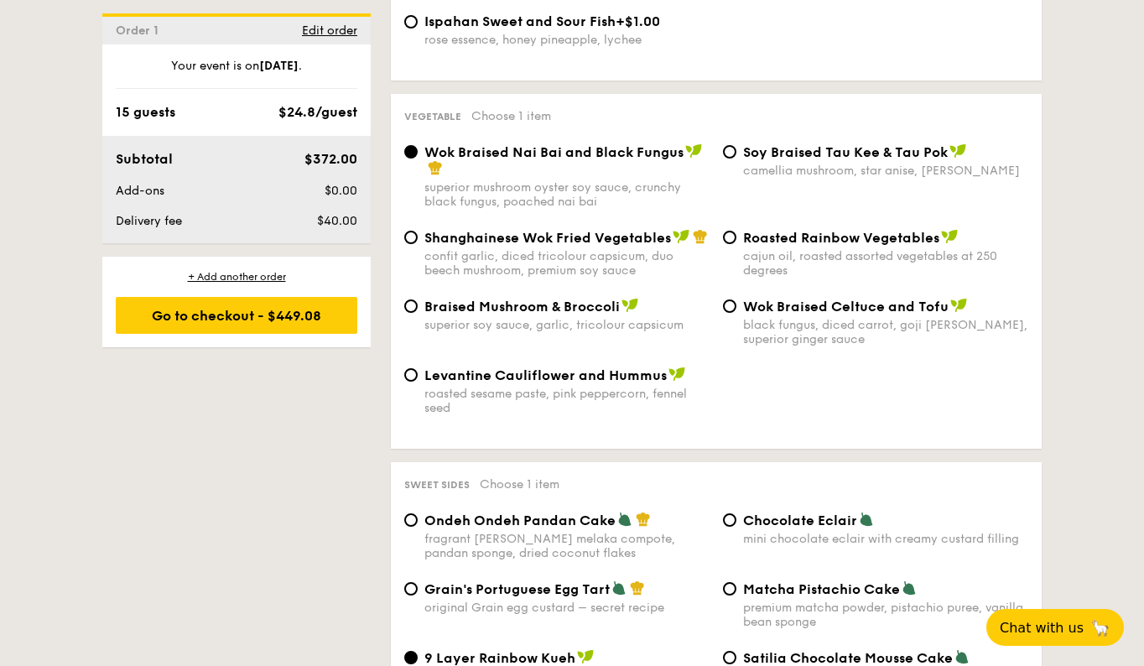
scroll to position [2147, 0]
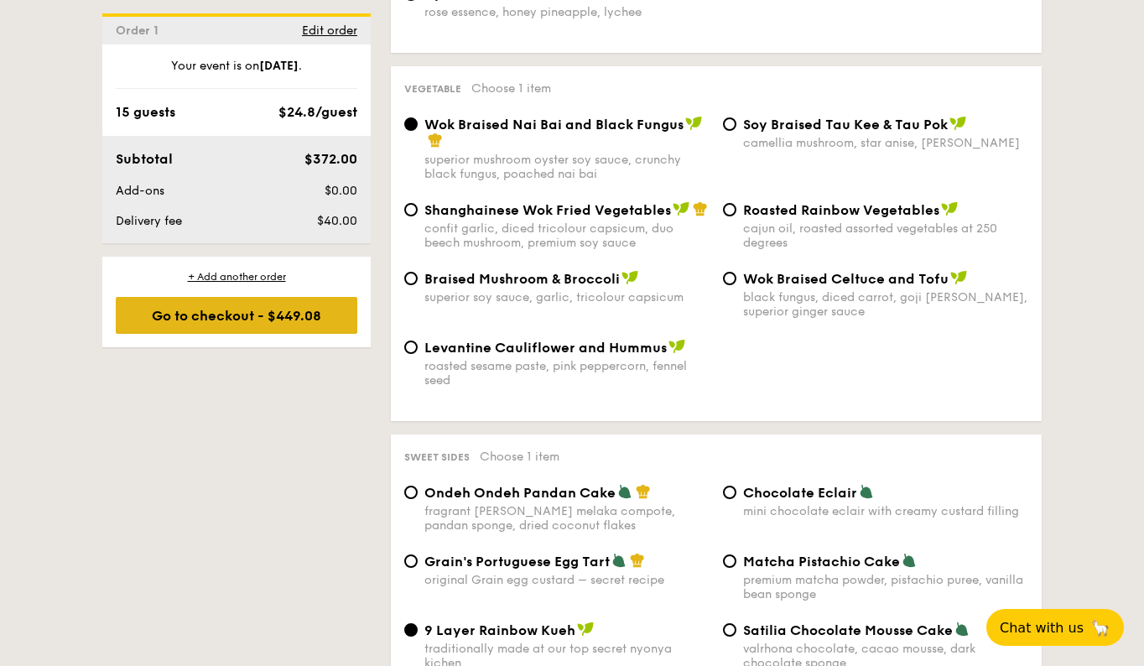
click at [181, 325] on div "Go to checkout - $449.08" at bounding box center [237, 315] width 242 height 37
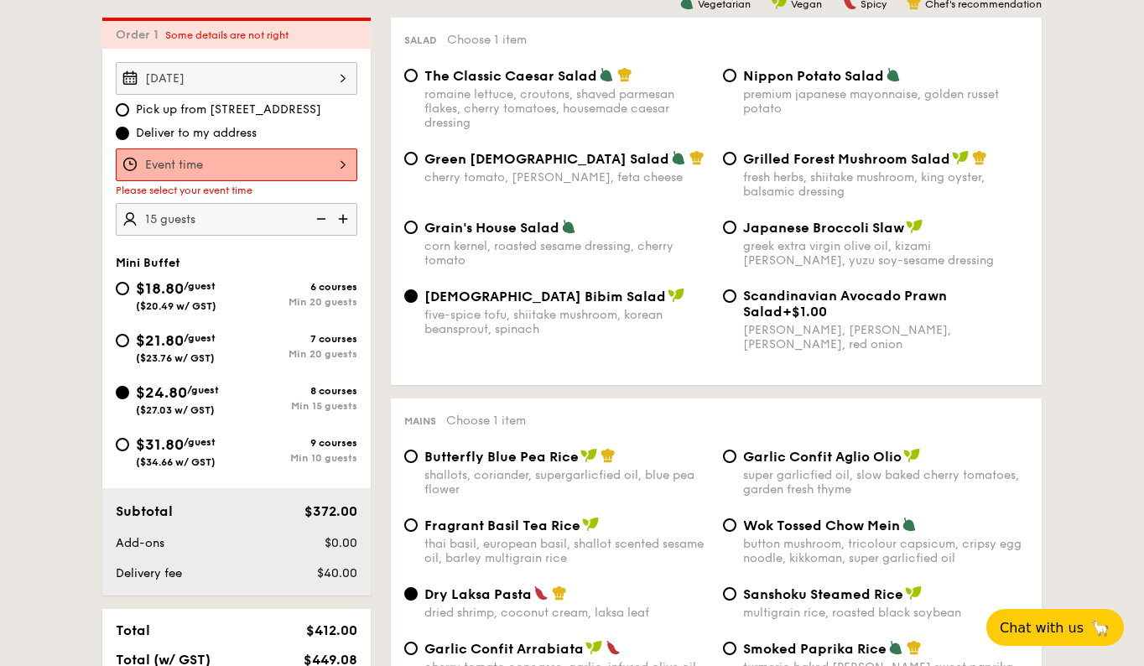
scroll to position [481, 0]
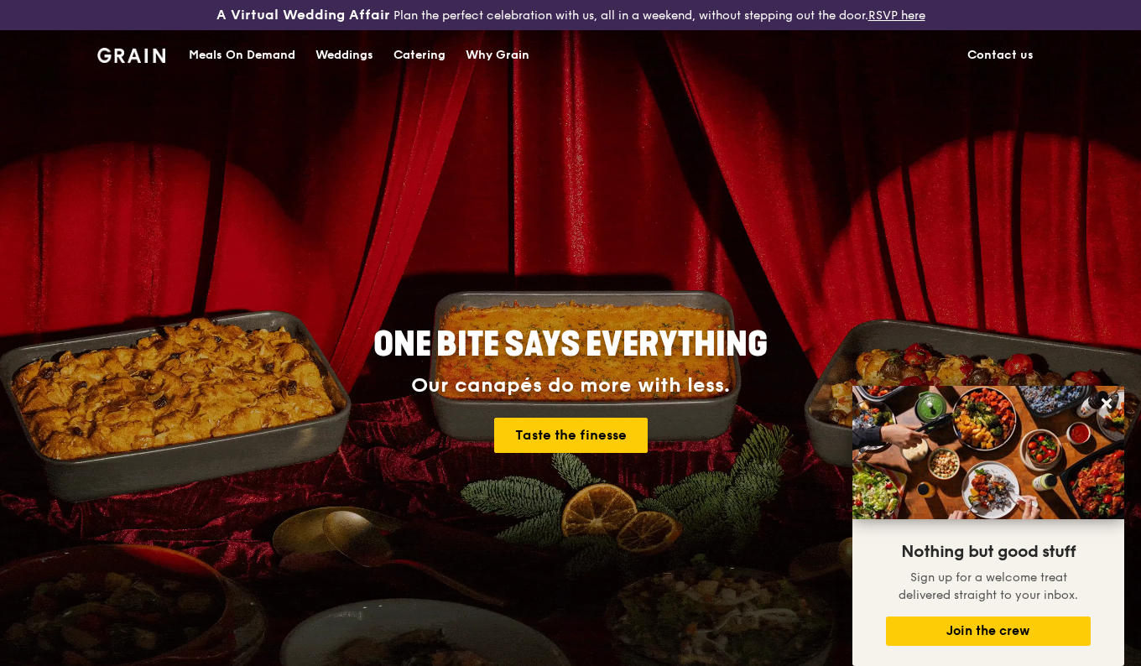
click at [423, 56] on div "Catering" at bounding box center [419, 55] width 52 height 50
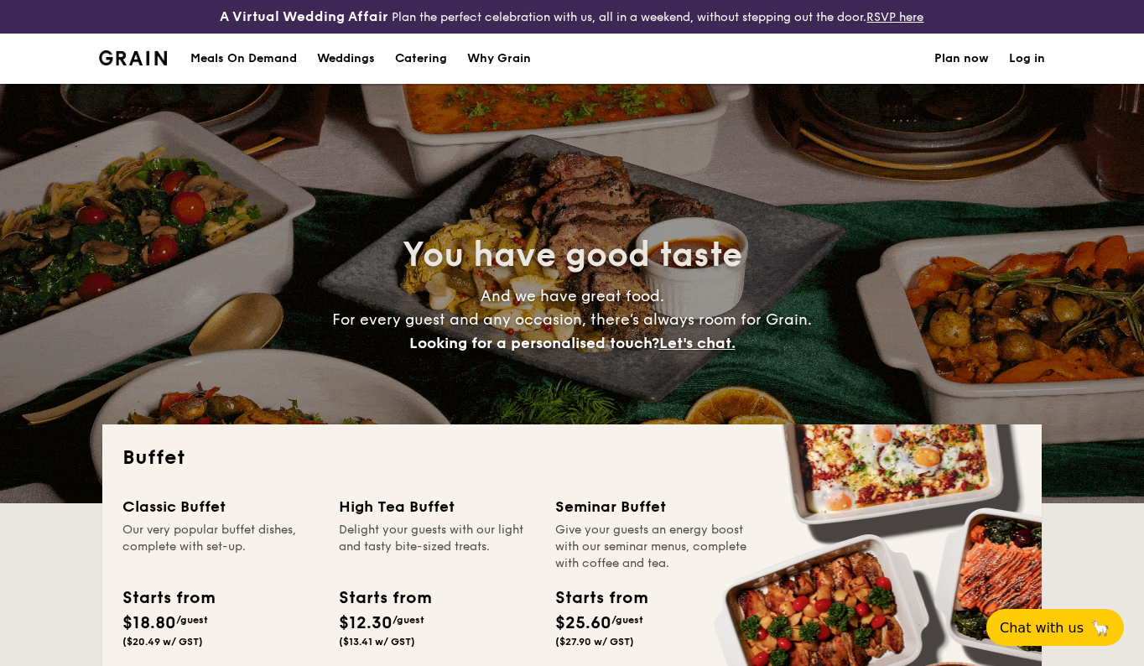
select select
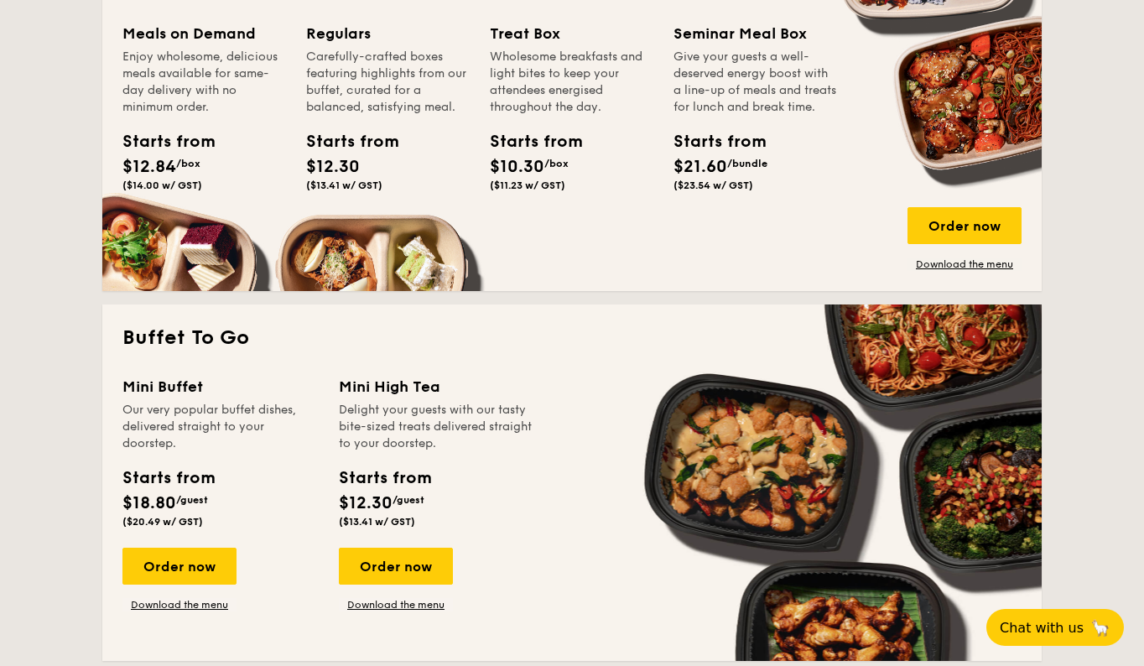
scroll to position [885, 0]
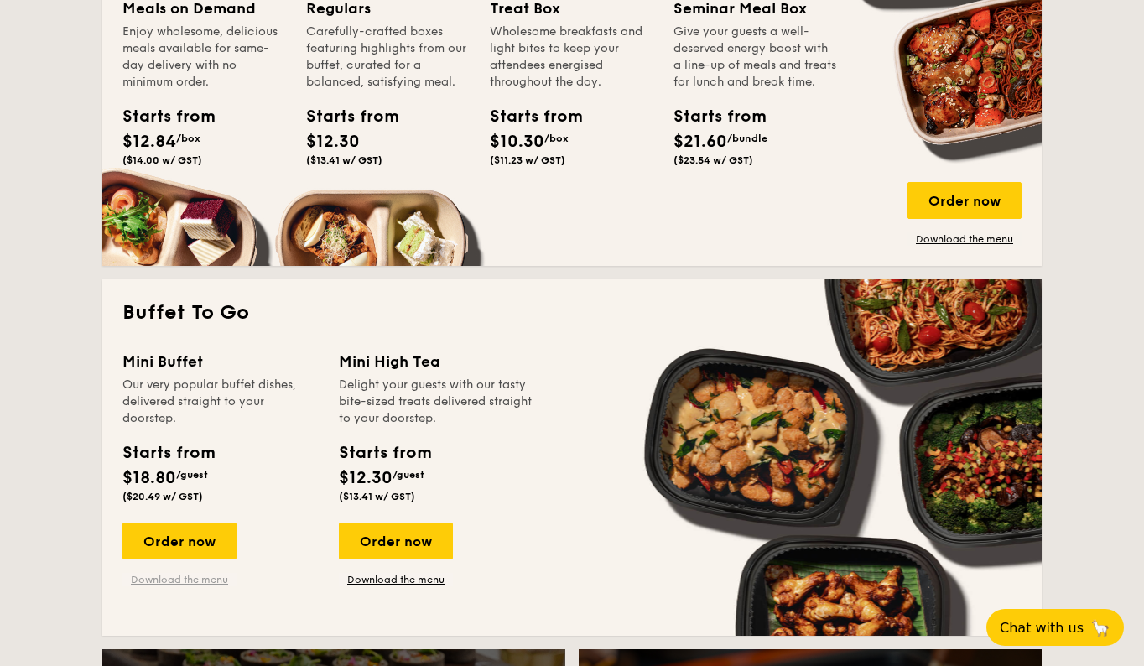
click at [186, 580] on link "Download the menu" at bounding box center [179, 579] width 114 height 13
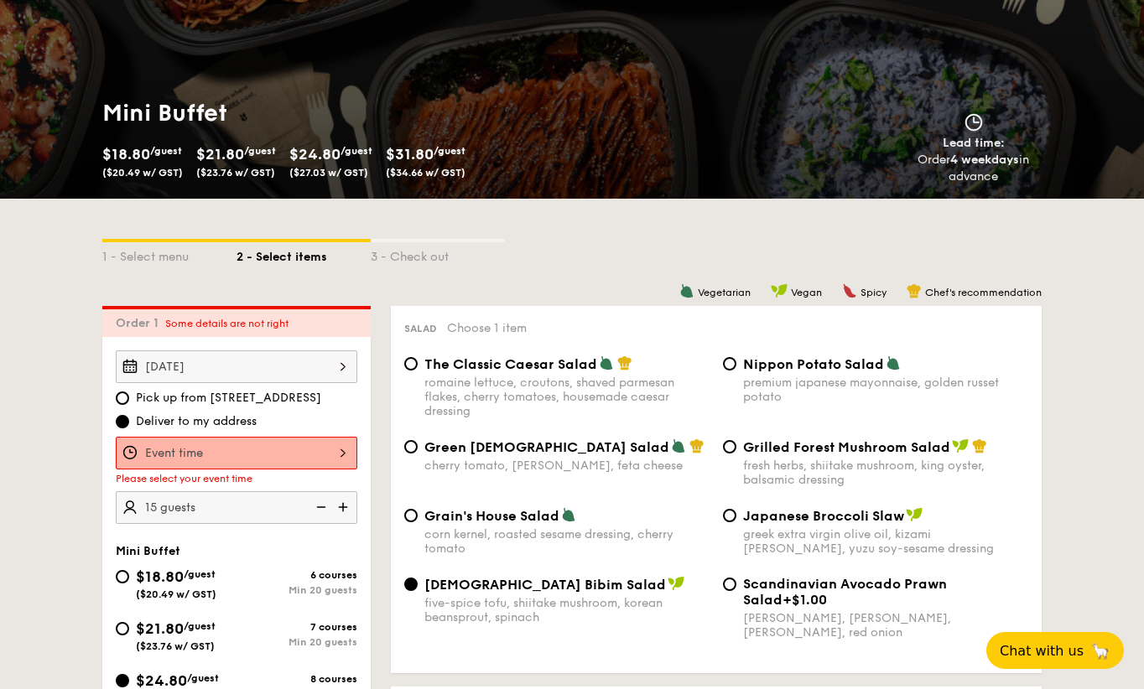
scroll to position [199, 0]
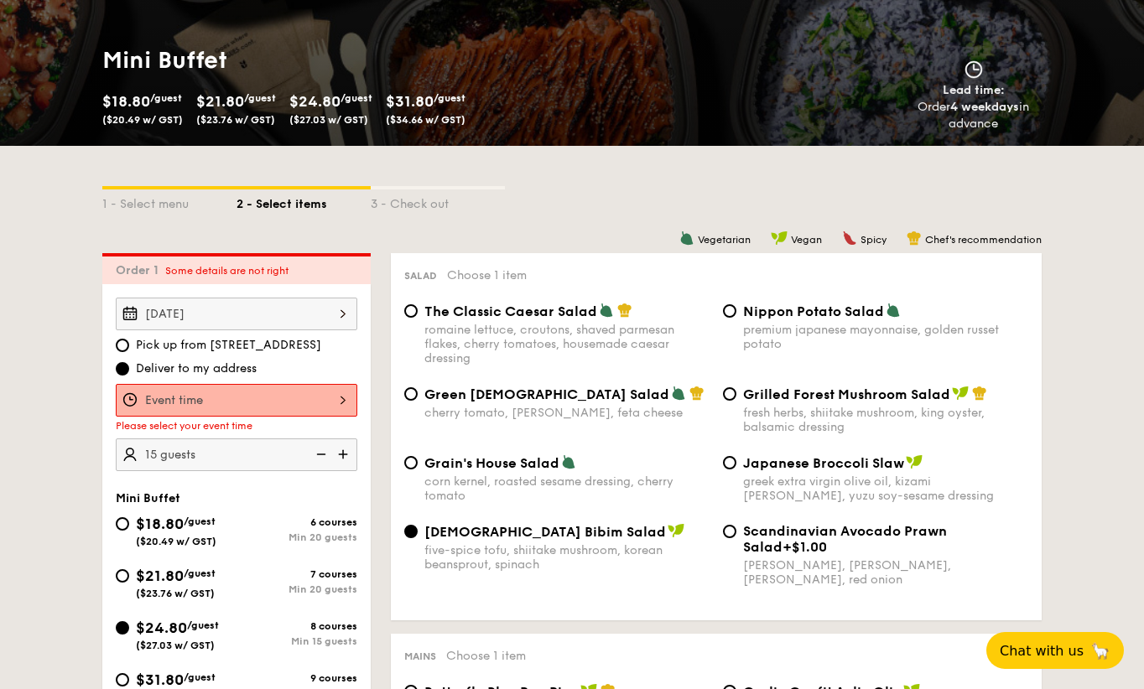
click at [271, 426] on div "Please select your event time" at bounding box center [237, 426] width 242 height 12
